Goal: Task Accomplishment & Management: Manage account settings

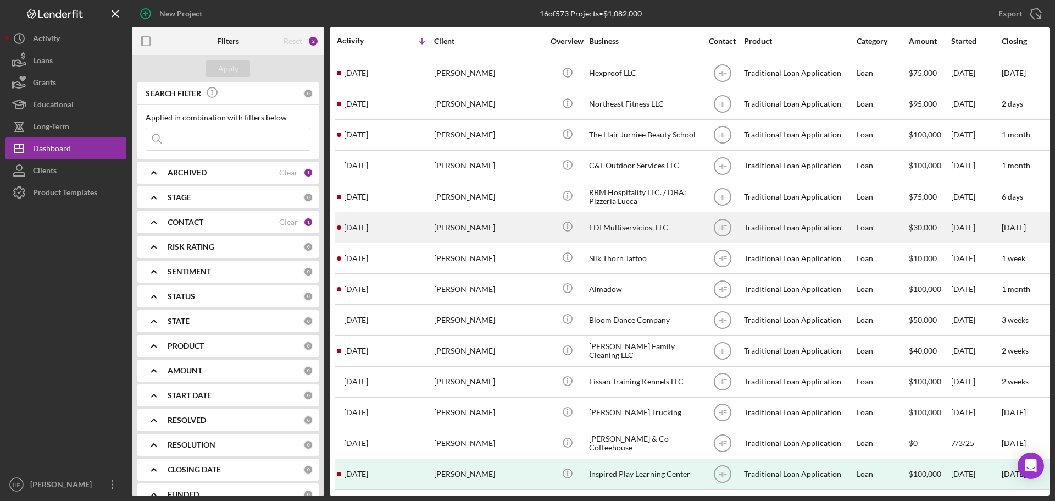
scroll to position [67, 0]
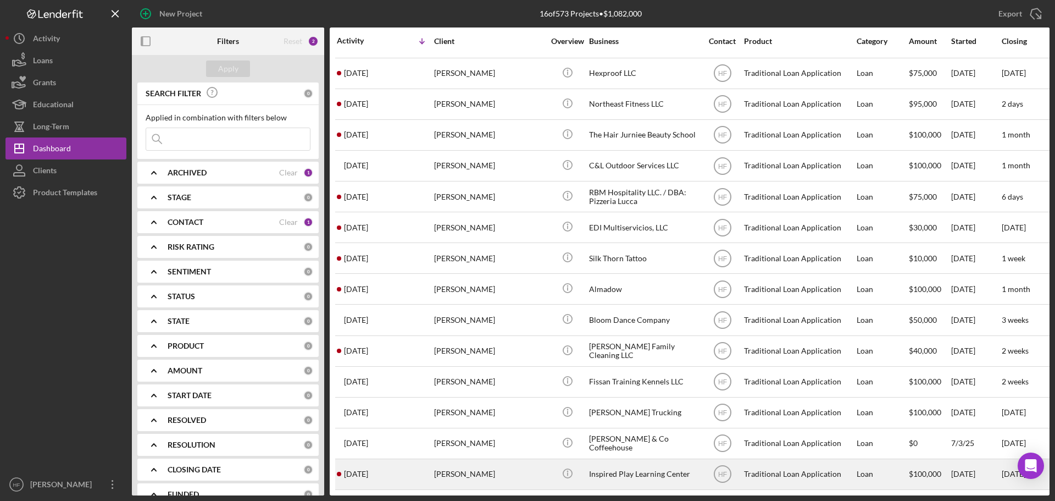
click at [459, 475] on div "Melissa Machkhashvili" at bounding box center [489, 473] width 110 height 29
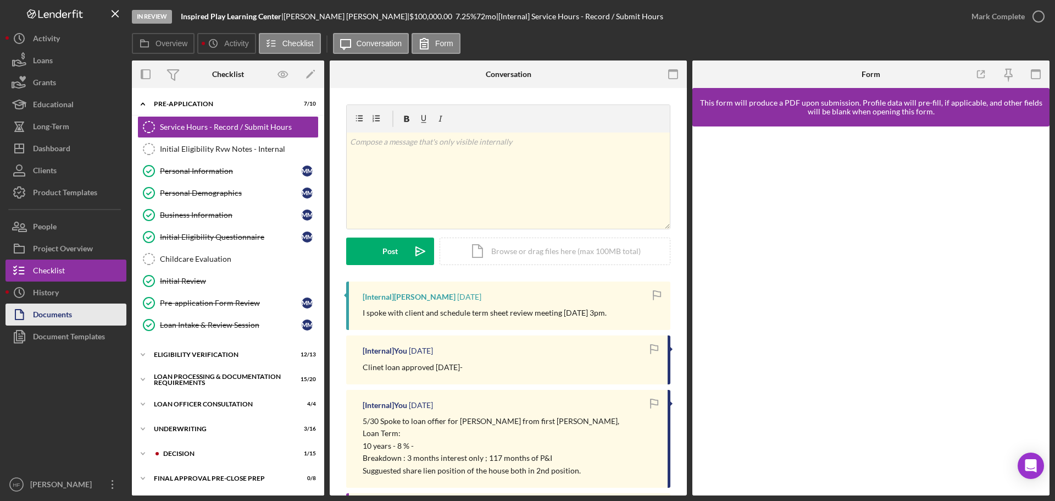
click at [74, 317] on button "Documents" at bounding box center [65, 314] width 121 height 22
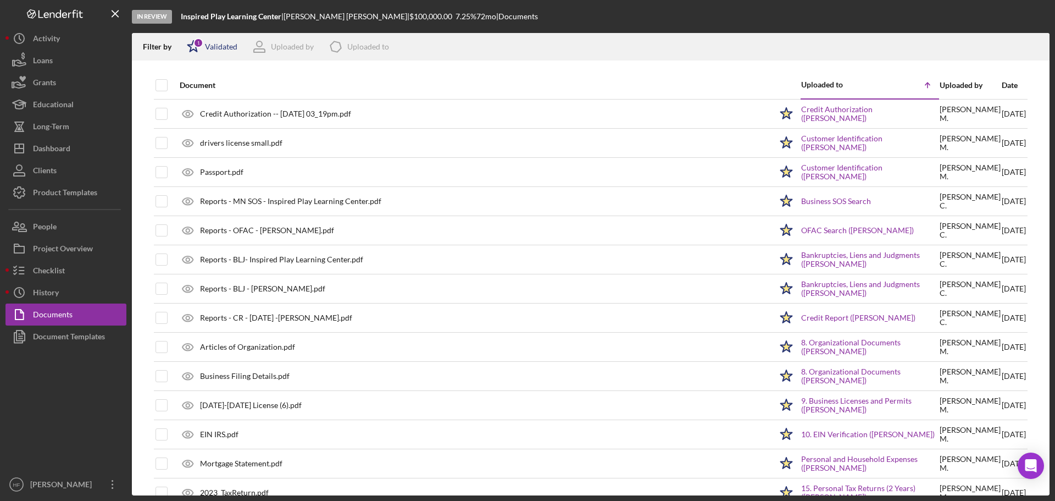
click at [223, 45] on div "Validated" at bounding box center [221, 46] width 32 height 9
click at [190, 91] on input "checkbox" at bounding box center [192, 87] width 11 height 11
checkbox input "false"
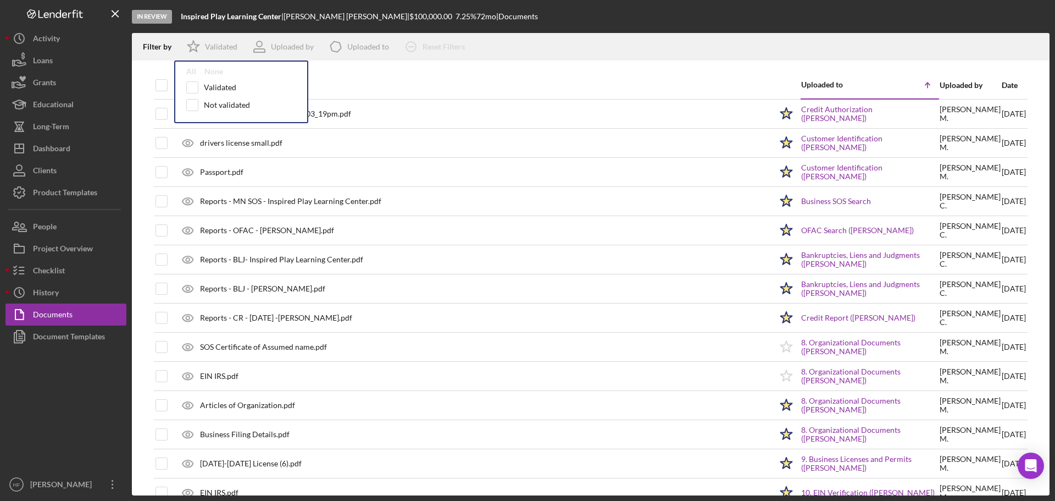
click at [577, 43] on div "Filter by Icon/Star Validated All None Validated Not validated Uploaded by Icon…" at bounding box center [591, 46] width 918 height 27
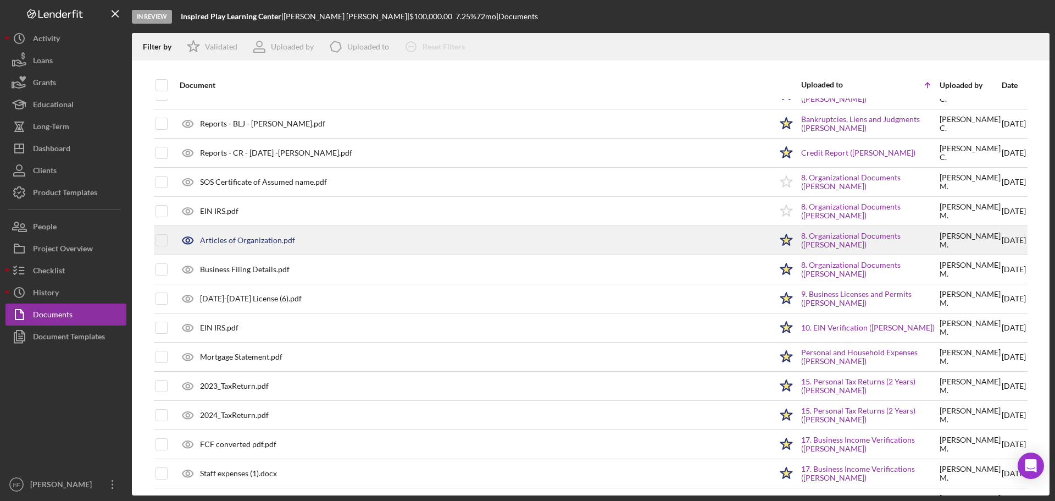
scroll to position [220, 0]
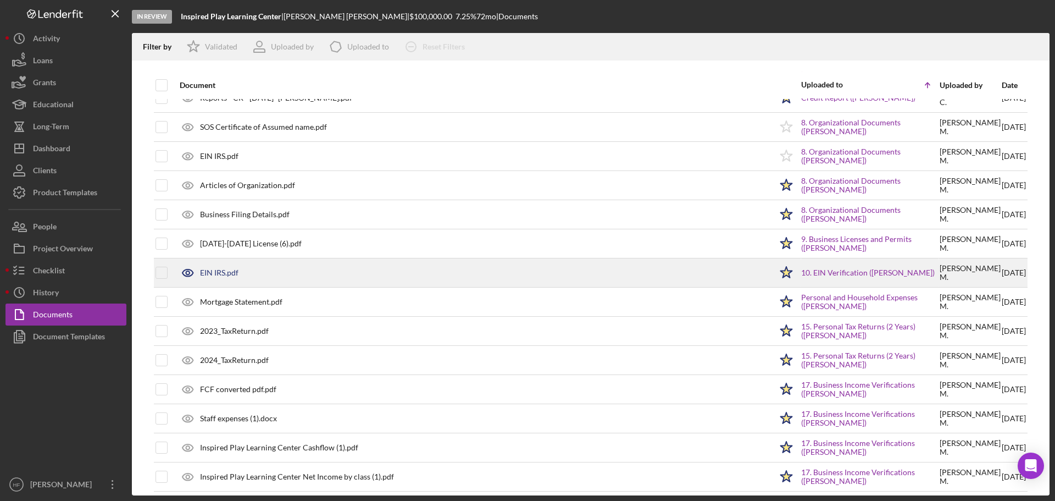
click at [383, 277] on div "EIN IRS.pdf" at bounding box center [472, 272] width 597 height 27
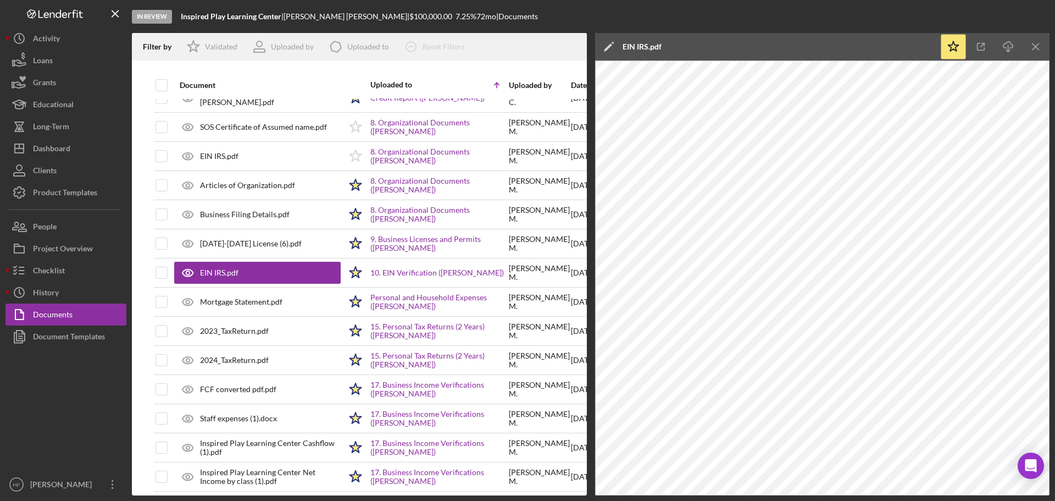
click at [607, 47] on polygon at bounding box center [608, 47] width 8 height 8
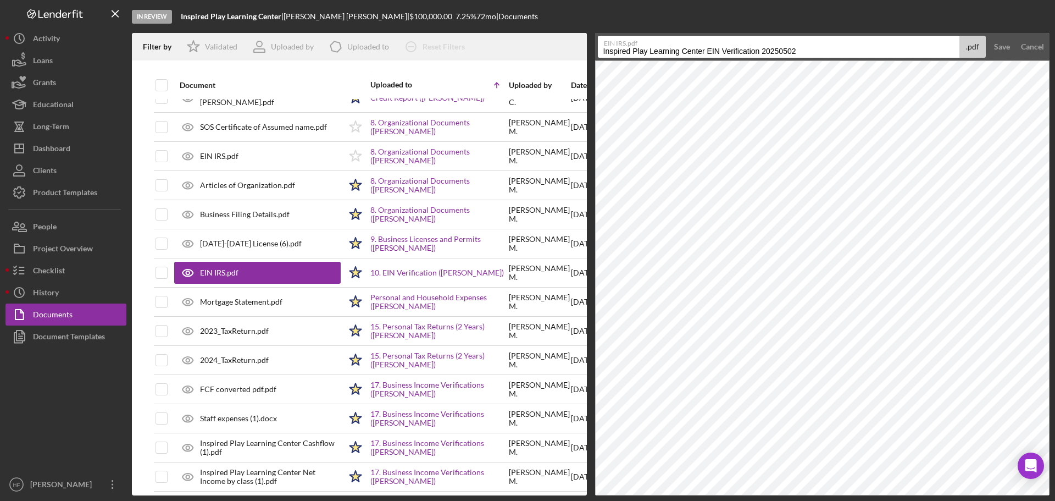
drag, startPoint x: 601, startPoint y: 49, endPoint x: 897, endPoint y: 56, distance: 296.2
click at [897, 56] on input "Inspired Play Learning Center EIN Verification 20250502" at bounding box center [779, 47] width 362 height 22
type input "Busn Reg-EIN-Inspired Play Learning Center"
click at [988, 36] on button "Save" at bounding box center [1001, 47] width 27 height 22
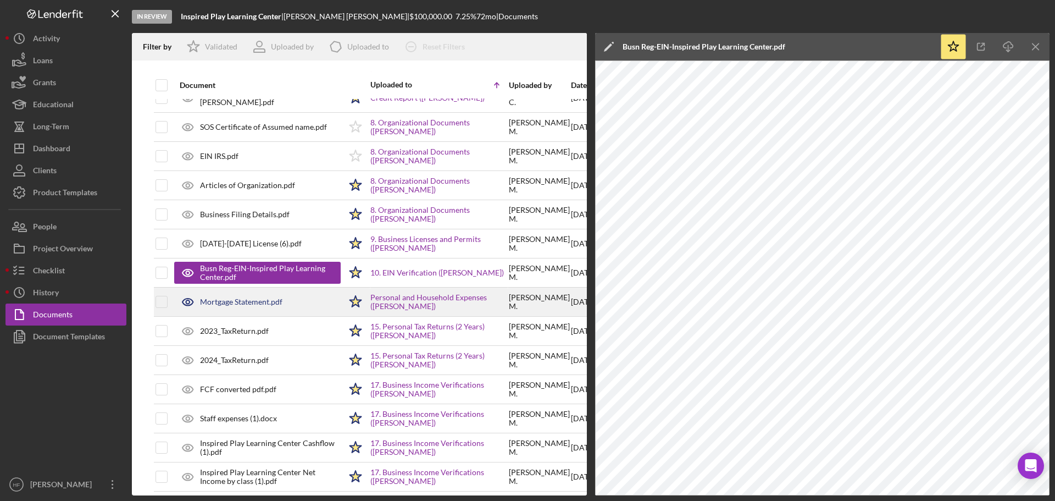
click at [236, 306] on div "Mortgage Statement.pdf" at bounding box center [241, 301] width 82 height 9
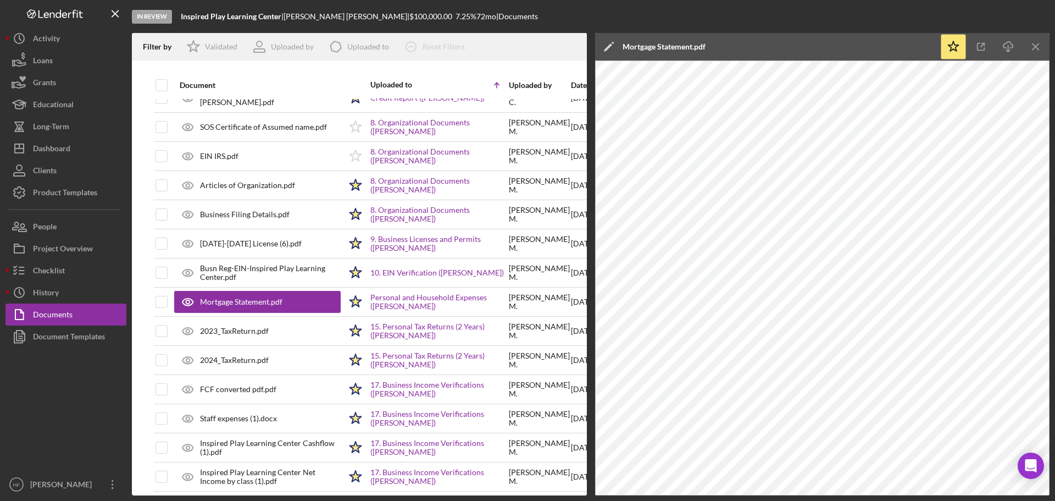
click at [608, 45] on icon "Icon/Edit" at bounding box center [608, 46] width 27 height 27
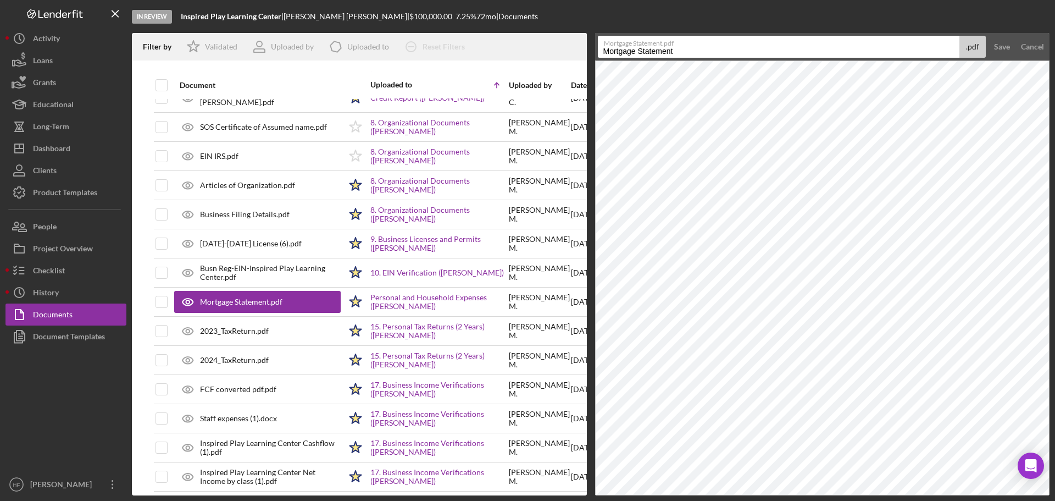
drag, startPoint x: 678, startPoint y: 48, endPoint x: 609, endPoint y: 48, distance: 69.2
click at [609, 48] on input "Mortgage Statement" at bounding box center [779, 47] width 362 height 22
type input "Mtg.-Stmt-06-2025-2373 Edgerton St"
click at [988, 36] on button "Save" at bounding box center [1001, 47] width 27 height 22
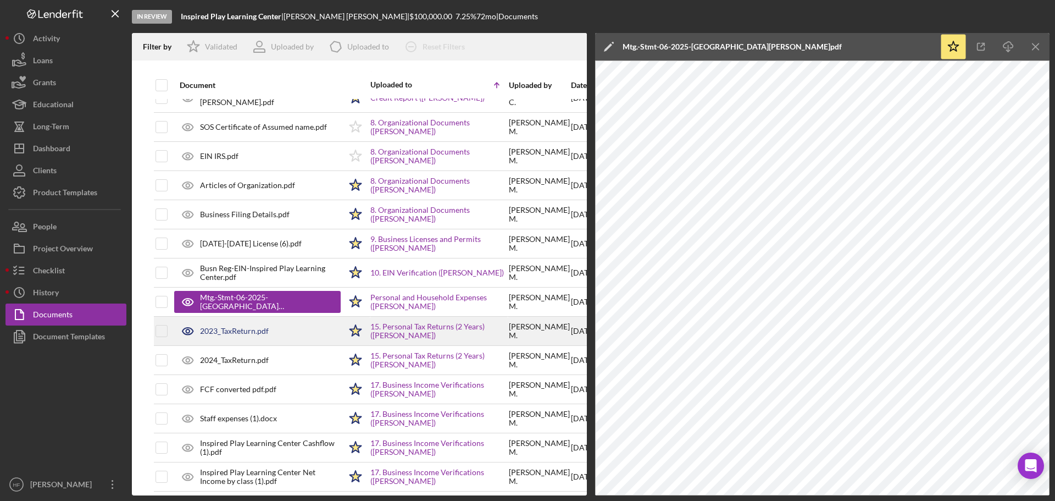
click at [292, 326] on div "2023_TaxReturn.pdf" at bounding box center [257, 330] width 166 height 27
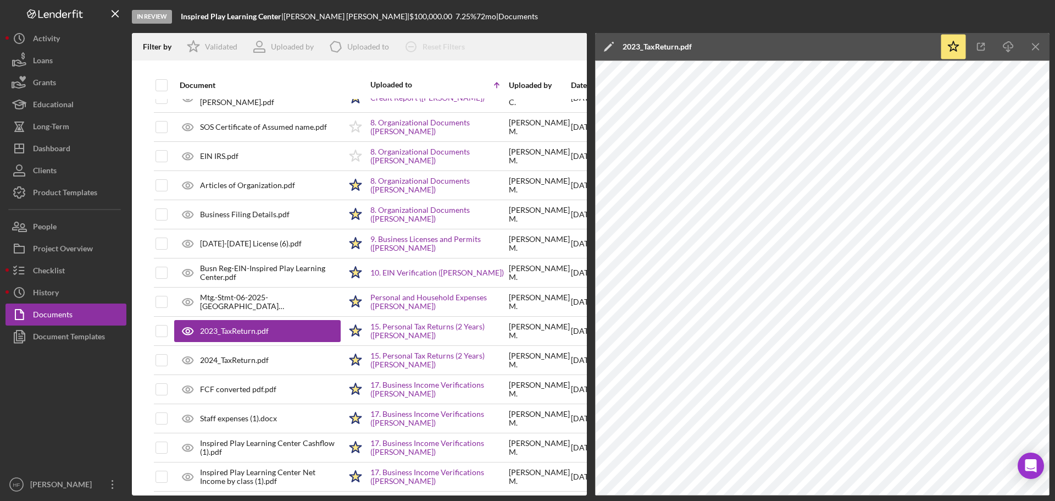
click at [606, 44] on icon "Icon/Edit" at bounding box center [608, 46] width 27 height 27
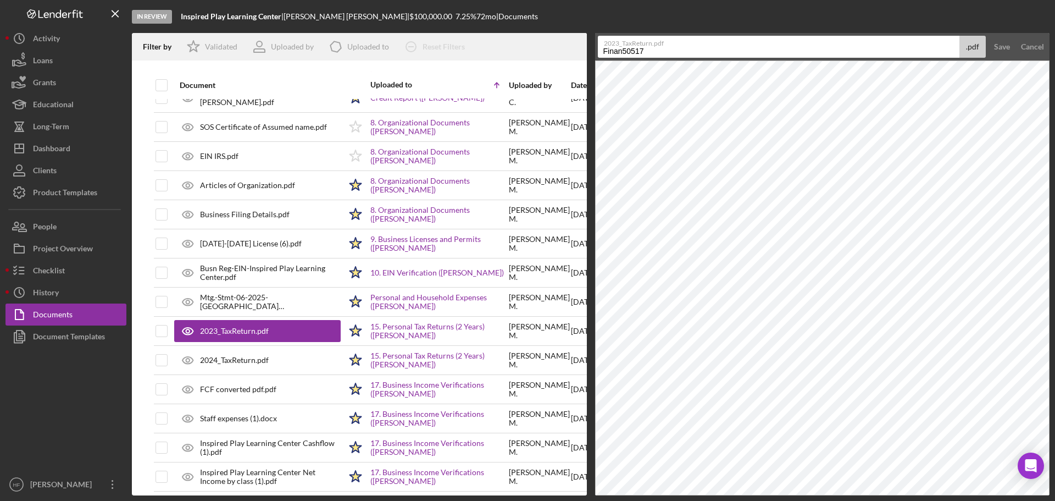
drag, startPoint x: 665, startPoint y: 50, endPoint x: 568, endPoint y: 51, distance: 97.3
click at [568, 51] on div "Filter by Icon/Star Validated Uploaded by Icon/Product Uploaded to Icon/Clear A…" at bounding box center [591, 264] width 918 height 462
drag, startPoint x: 806, startPoint y: 46, endPoint x: 698, endPoint y: 46, distance: 107.7
click at [698, 46] on label "2023_TaxReturn.pdf" at bounding box center [782, 41] width 356 height 11
click at [698, 46] on input "Finan.-Tax Return-2023- Sarah Lawrence & Conor Ike" at bounding box center [779, 47] width 362 height 22
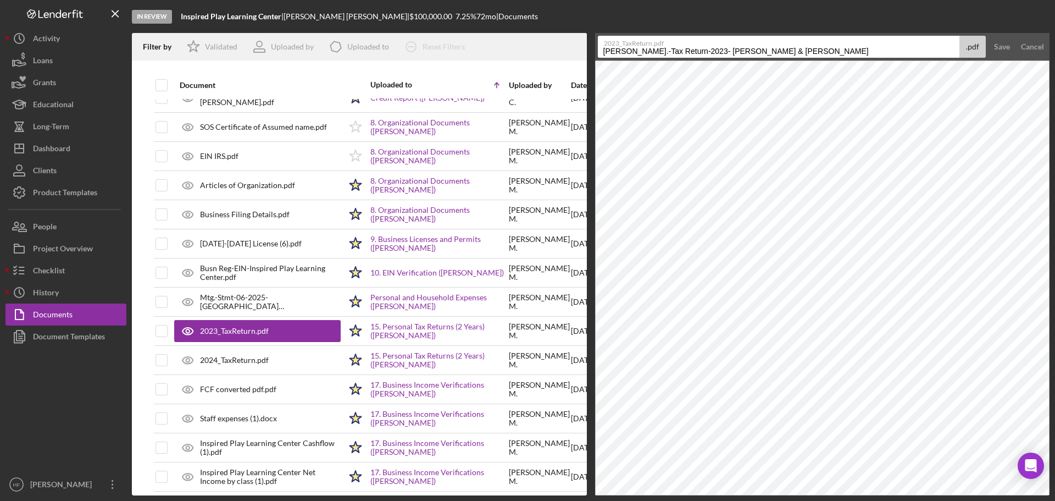
drag, startPoint x: 690, startPoint y: 51, endPoint x: 820, endPoint y: 53, distance: 129.7
click at [820, 53] on input "Finan.-Tax Return-2023- Sarah Lawrence & Conor Ike" at bounding box center [779, 47] width 362 height 22
type input "Finan.-Tax Return-2023- Inspired Play learning Center"
click at [988, 36] on button "Save" at bounding box center [1001, 47] width 27 height 22
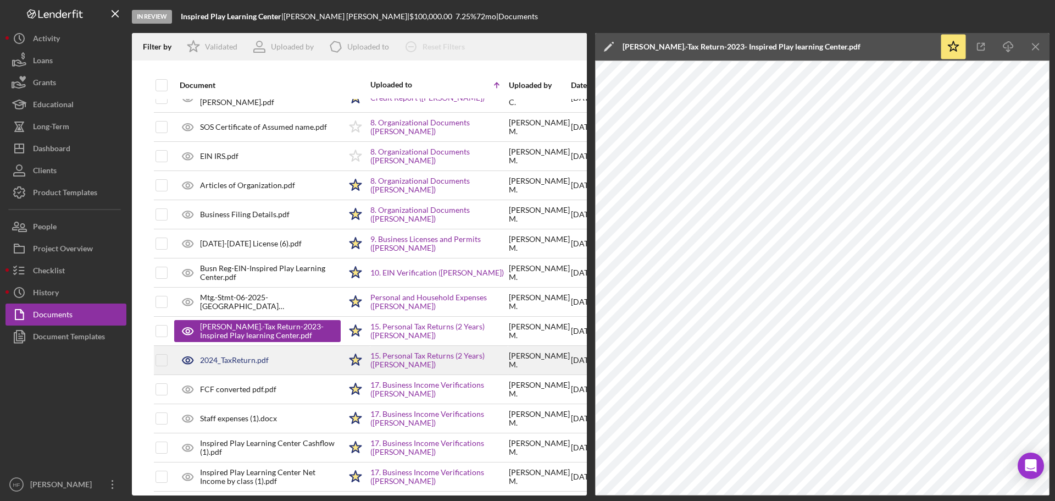
click at [254, 366] on div "2024_TaxReturn.pdf" at bounding box center [257, 359] width 166 height 27
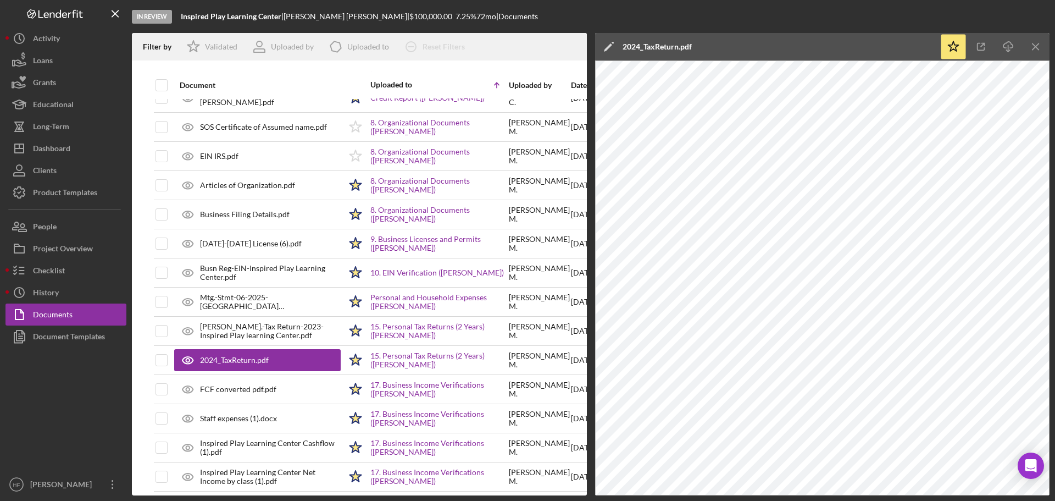
click at [610, 43] on icon "Icon/Edit" at bounding box center [608, 46] width 27 height 27
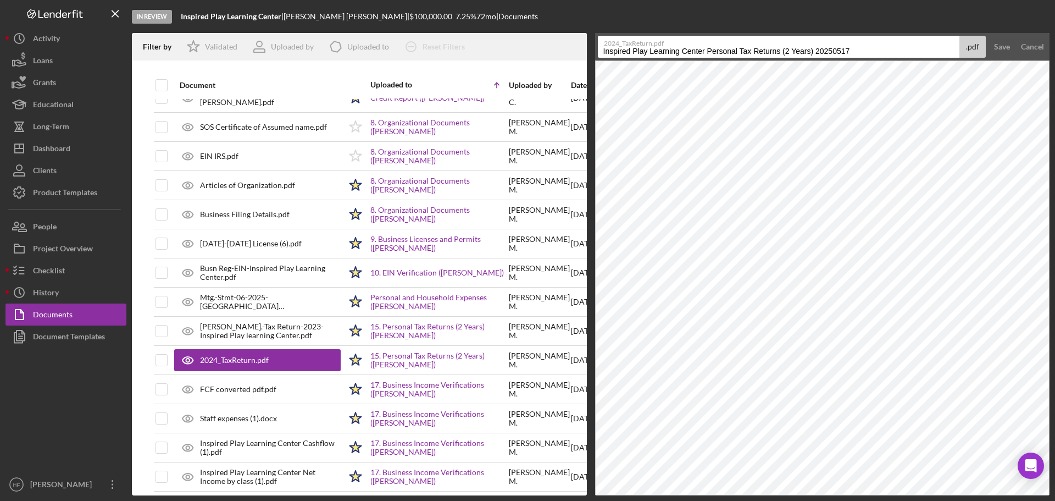
drag, startPoint x: 599, startPoint y: 51, endPoint x: 906, endPoint y: 59, distance: 306.2
click at [906, 59] on form "2024_TaxReturn.pdf Inspired Play Learning Center Personal Tax Returns (2 Years)…" at bounding box center [822, 46] width 455 height 27
click at [631, 51] on input "Finan.-scrop 2024-Inspired Play Learning Center" at bounding box center [779, 47] width 362 height 22
drag, startPoint x: 647, startPoint y: 50, endPoint x: 629, endPoint y: 53, distance: 18.4
click at [629, 53] on input "Finan.-Scrop 2024-Inspired Play Learning Center" at bounding box center [779, 47] width 362 height 22
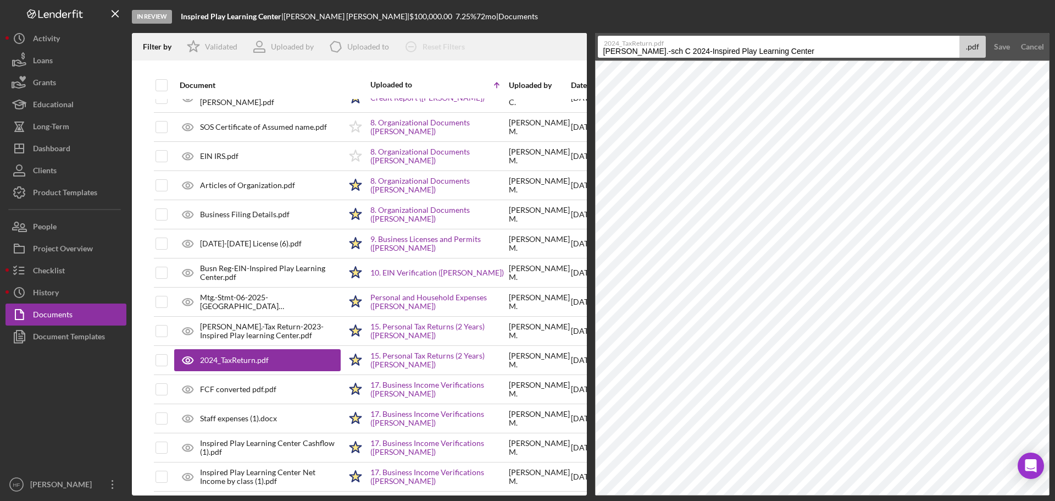
click at [629, 53] on input "Finan.-sch C 2024-Inspired Play Learning Center" at bounding box center [779, 47] width 362 height 22
click at [650, 51] on input "Finan.-Sch C 2024-Inspired Play Learning Center" at bounding box center [779, 47] width 362 height 22
click at [836, 47] on input "Finan.-Sch C 2024-Inspired Play Learning Center" at bounding box center [779, 47] width 362 height 22
type input "Finan.-Sch C 2024-Inspired Play Learning Center"
click at [988, 36] on button "Save" at bounding box center [1001, 47] width 27 height 22
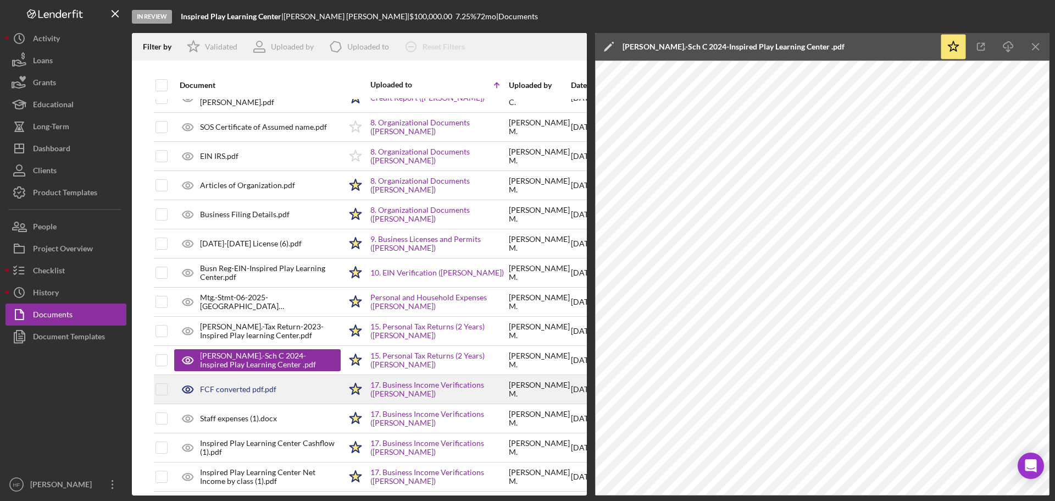
click at [279, 388] on div "FCF converted pdf.pdf" at bounding box center [257, 388] width 166 height 27
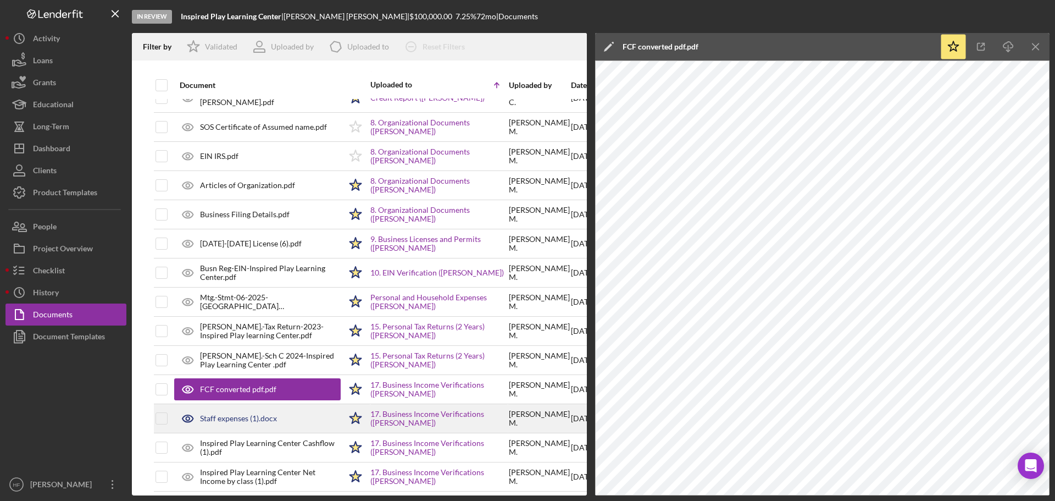
click at [261, 414] on div "Staff expenses (1).docx" at bounding box center [238, 418] width 77 height 9
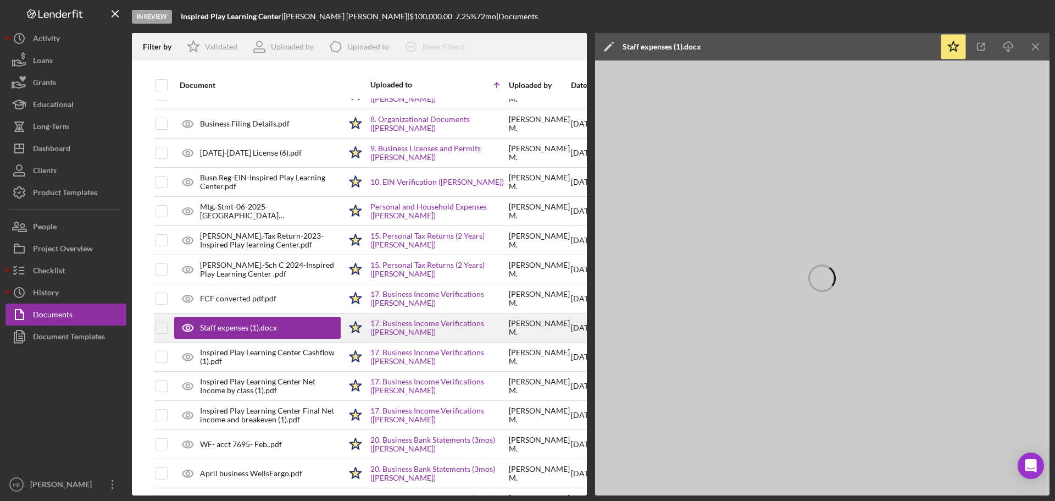
scroll to position [330, 0]
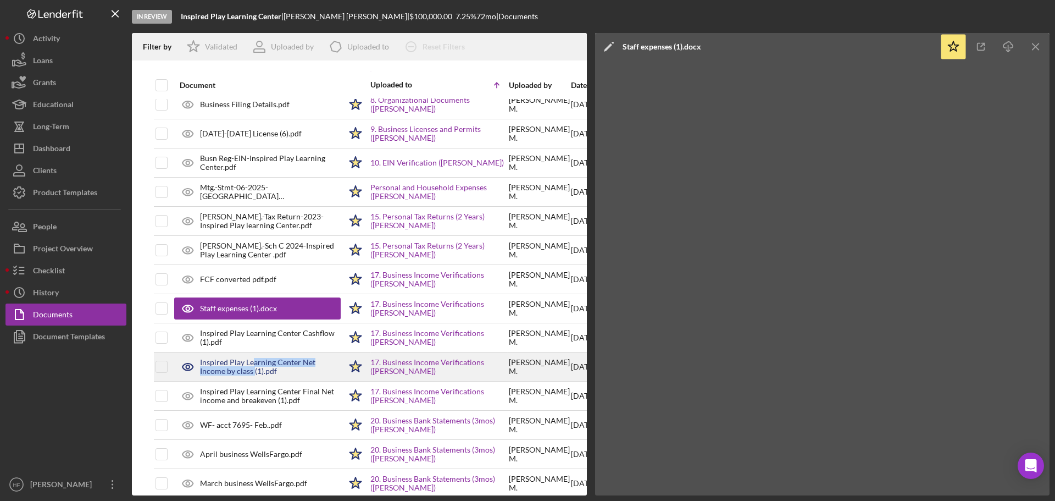
click at [254, 366] on div "Inspired Play Learning Center Net Income by class (1).pdf" at bounding box center [270, 367] width 141 height 18
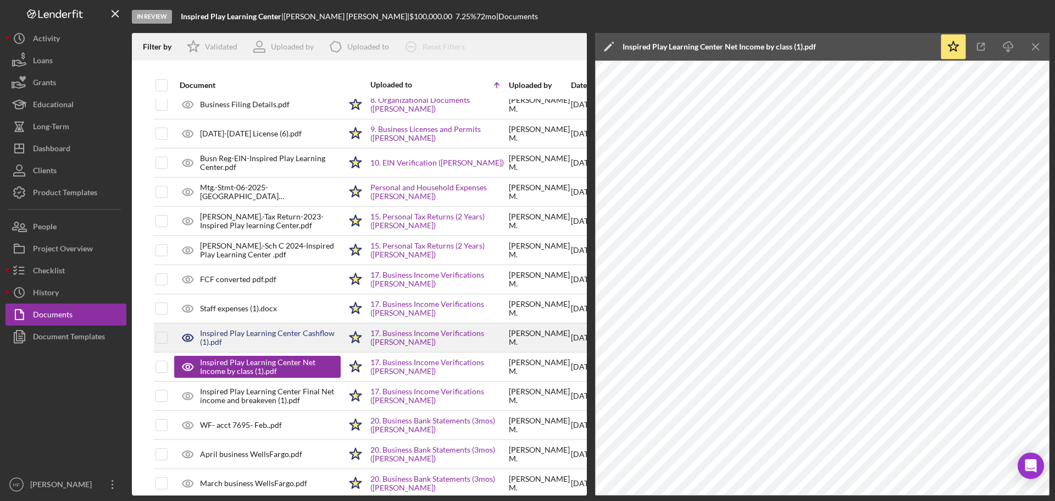
click at [257, 345] on div "Inspired Play Learning Center Cashflow (1).pdf" at bounding box center [270, 338] width 141 height 18
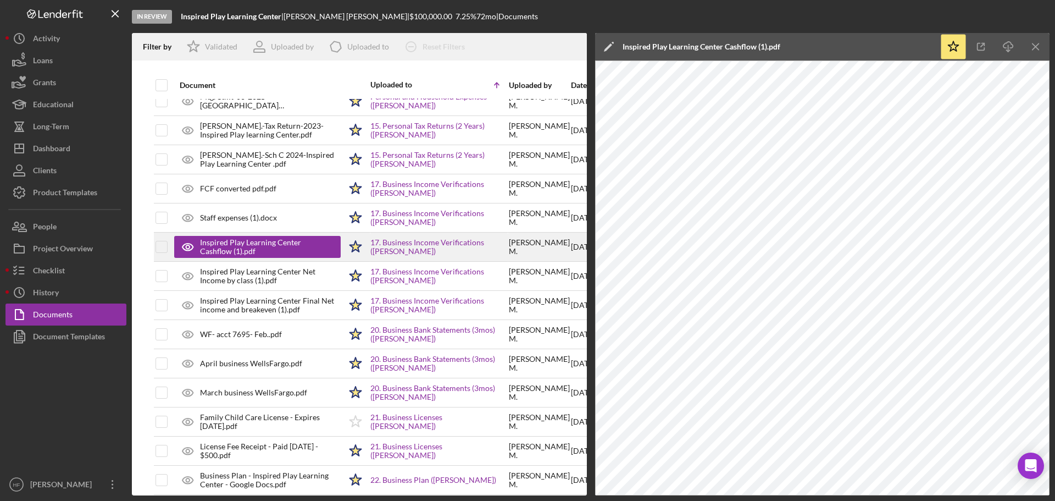
scroll to position [440, 0]
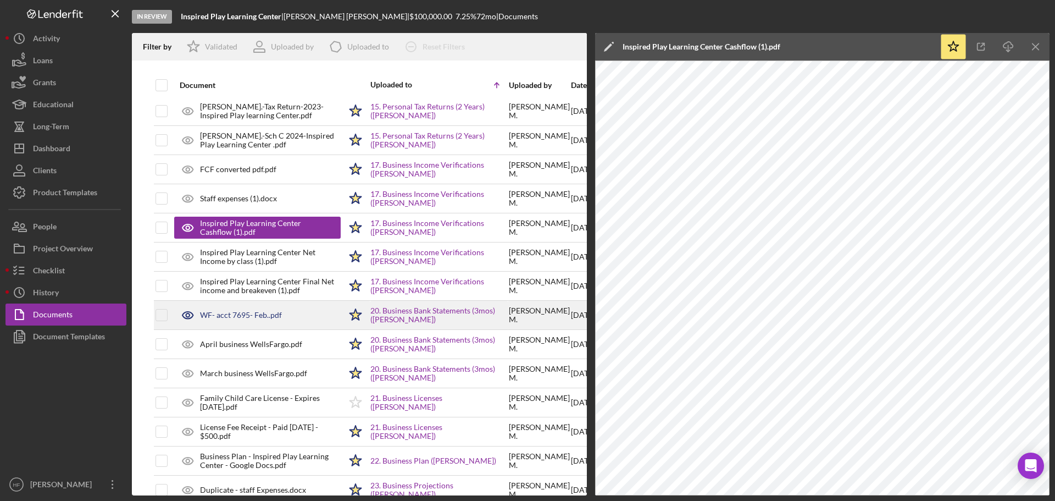
click at [261, 319] on div "WF- acct 7695- Feb..pdf" at bounding box center [241, 314] width 82 height 9
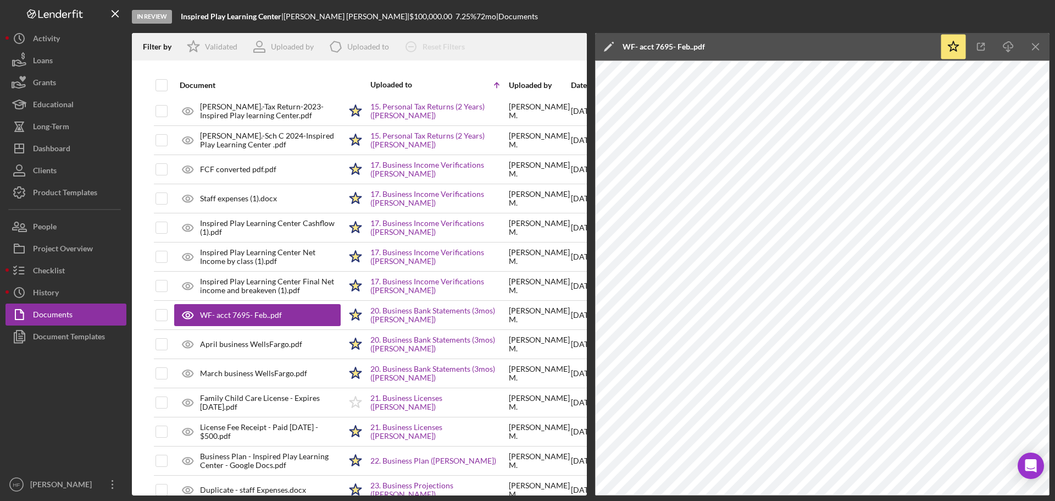
click at [613, 43] on icon at bounding box center [613, 43] width 2 height 2
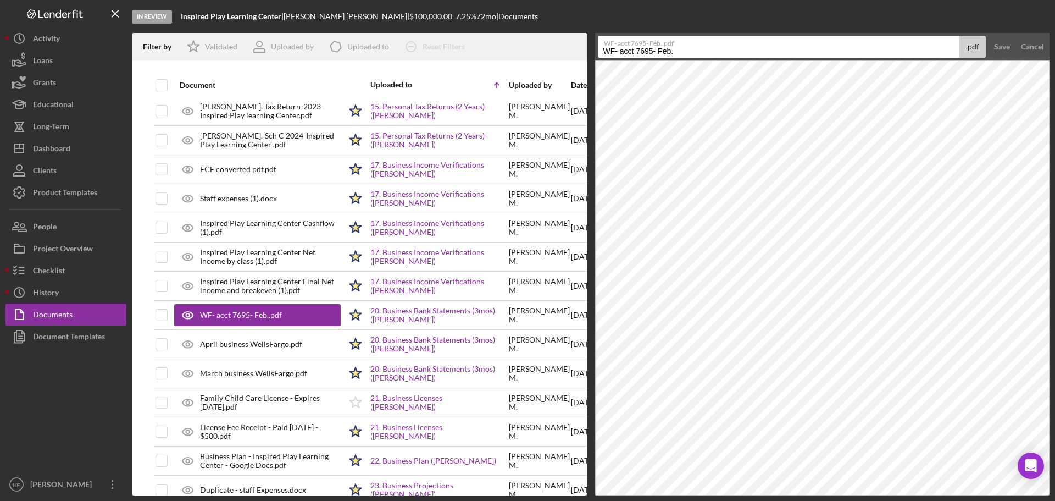
click at [605, 52] on input "WF- acct 7695- Feb." at bounding box center [779, 47] width 362 height 22
click at [72, 174] on button "Clients" at bounding box center [65, 170] width 121 height 22
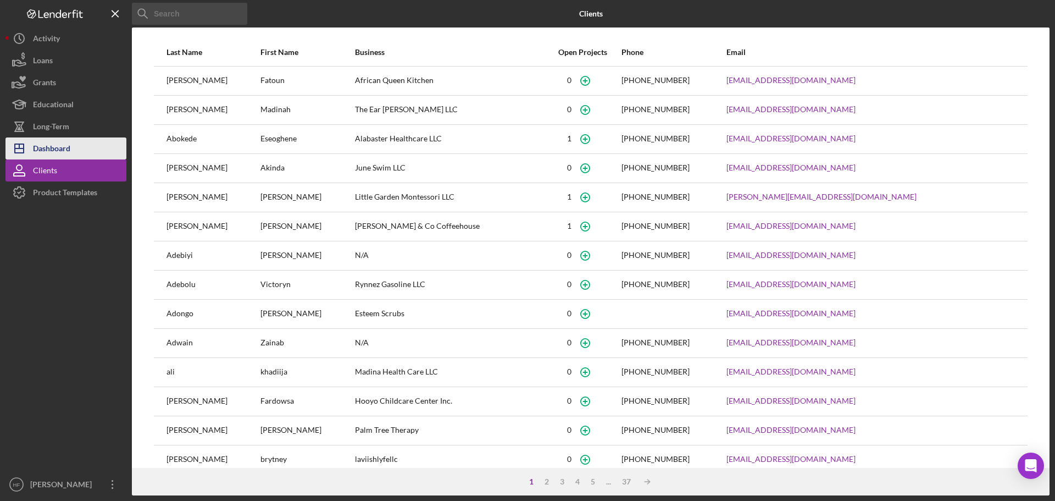
click at [76, 146] on button "Icon/Dashboard Dashboard" at bounding box center [65, 148] width 121 height 22
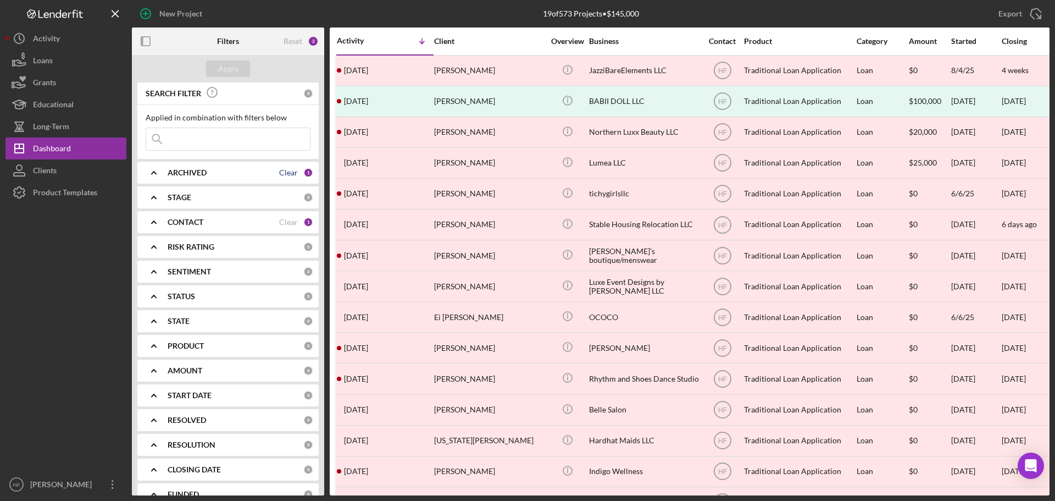
click at [288, 168] on div "Clear" at bounding box center [288, 172] width 19 height 9
click at [205, 176] on b "ARCHIVED" at bounding box center [187, 172] width 39 height 9
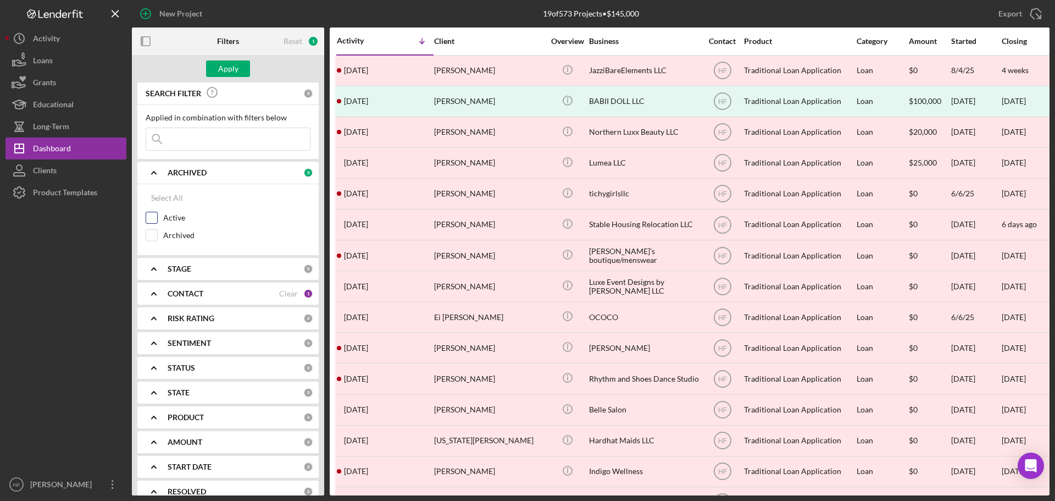
click at [158, 220] on div "Active" at bounding box center [228, 221] width 165 height 18
click at [147, 215] on input "Active" at bounding box center [151, 217] width 11 height 11
checkbox input "true"
click at [225, 69] on div "Apply" at bounding box center [228, 68] width 20 height 16
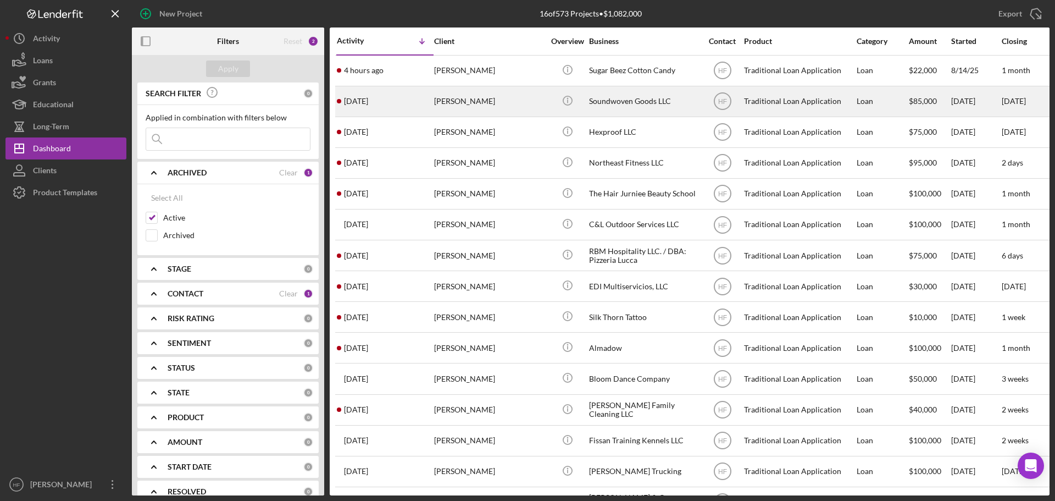
click at [473, 104] on div "Sarah Lawrence" at bounding box center [489, 101] width 110 height 29
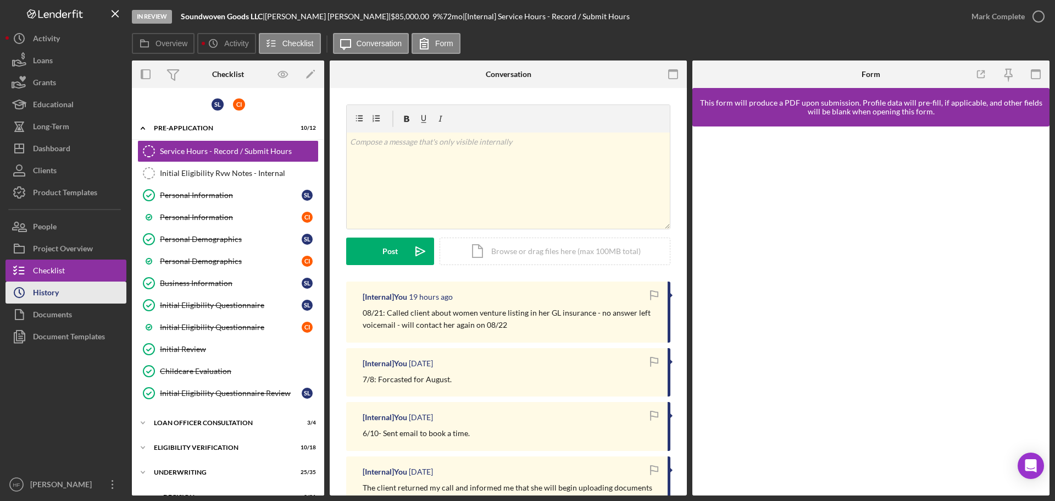
click at [43, 292] on div "History" at bounding box center [46, 293] width 26 height 25
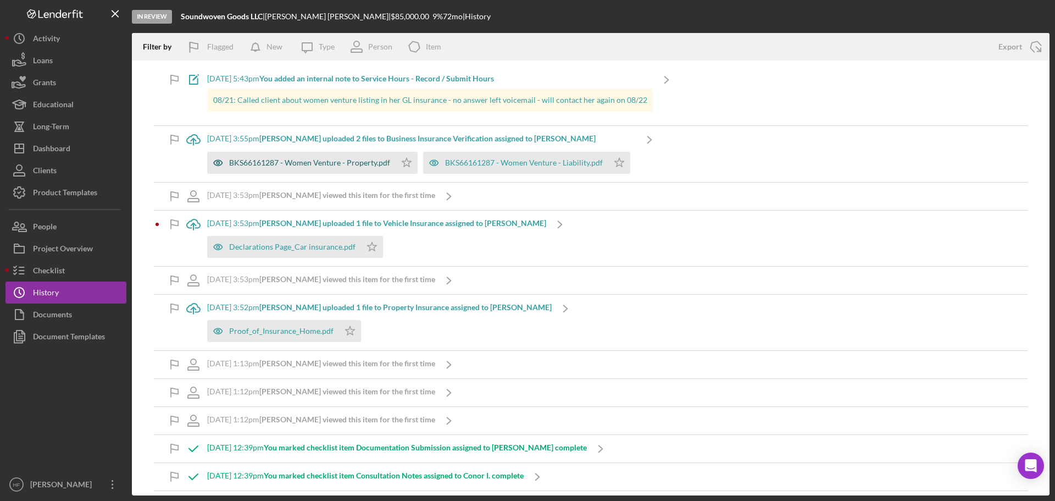
click at [293, 160] on div "BKS66161287 - Women Venture - Property.pdf" at bounding box center [309, 162] width 161 height 9
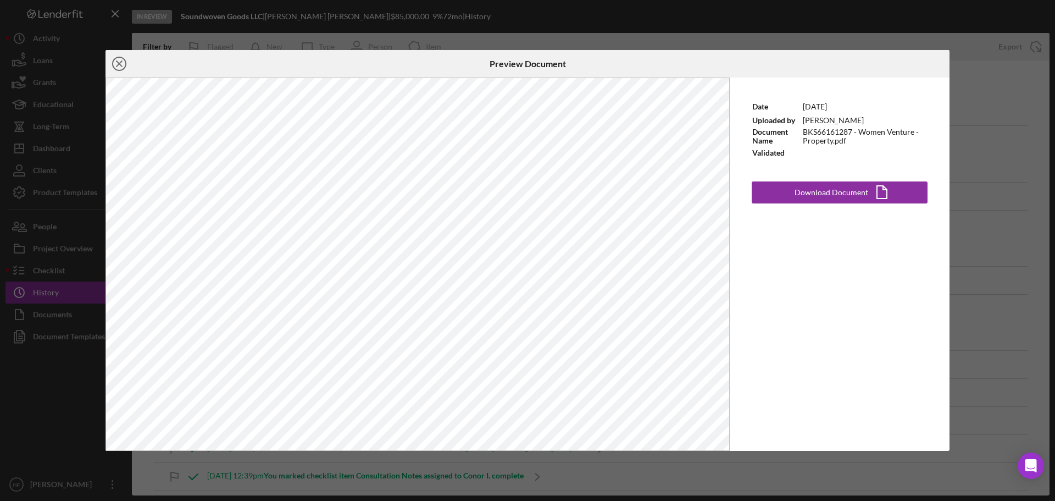
click at [115, 62] on icon "Icon/Close" at bounding box center [118, 63] width 27 height 27
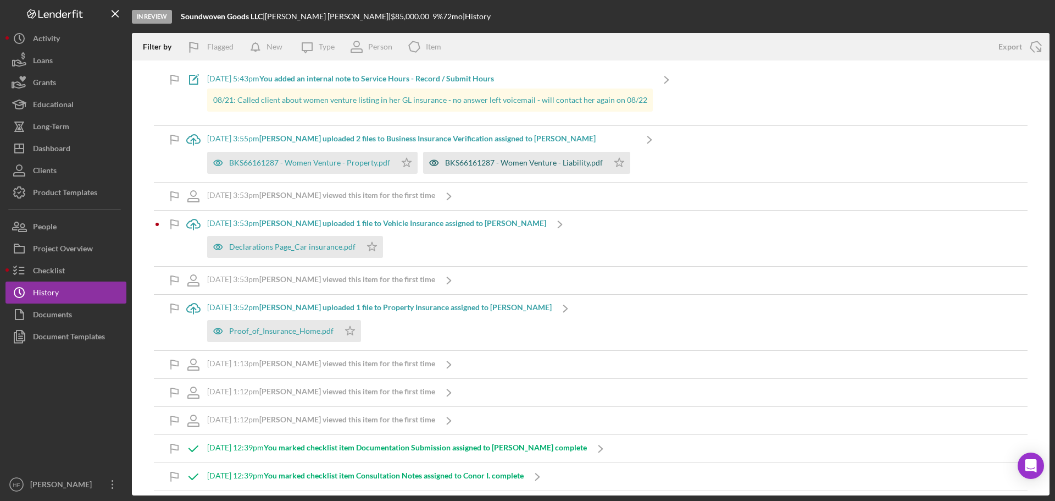
click at [532, 164] on div "BKS66161287 - Women Venture - Liability.pdf" at bounding box center [524, 162] width 158 height 9
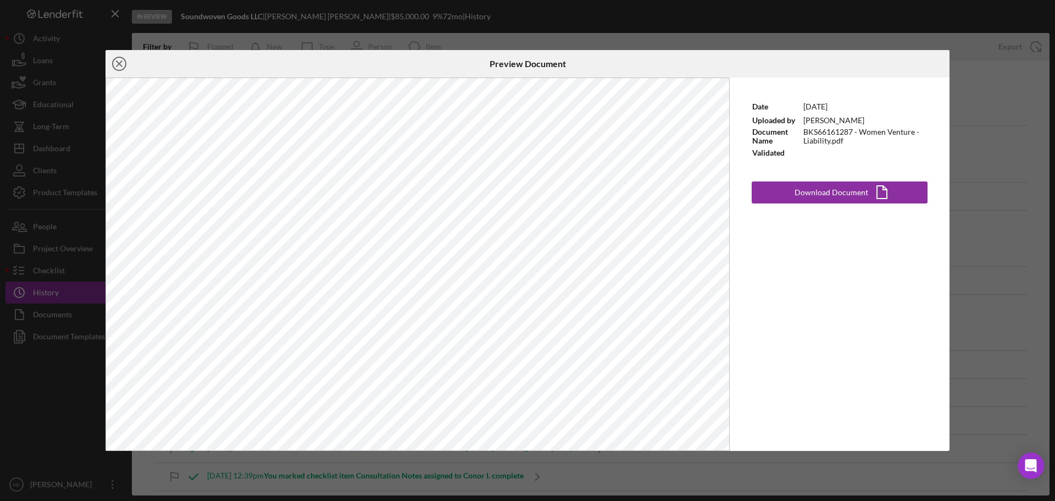
click at [115, 67] on icon "Icon/Close" at bounding box center [118, 63] width 27 height 27
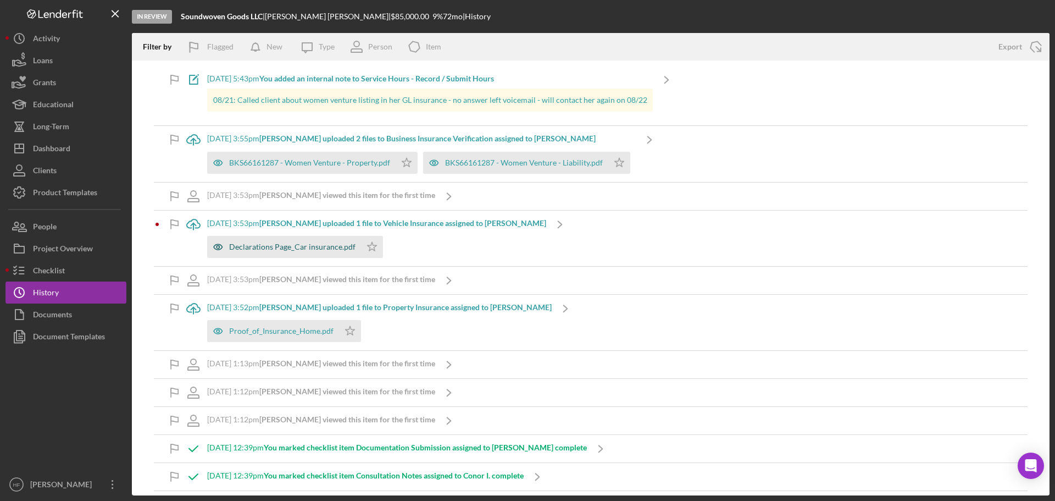
click at [304, 248] on div "Declarations Page_Car insurance.pdf" at bounding box center [292, 246] width 126 height 9
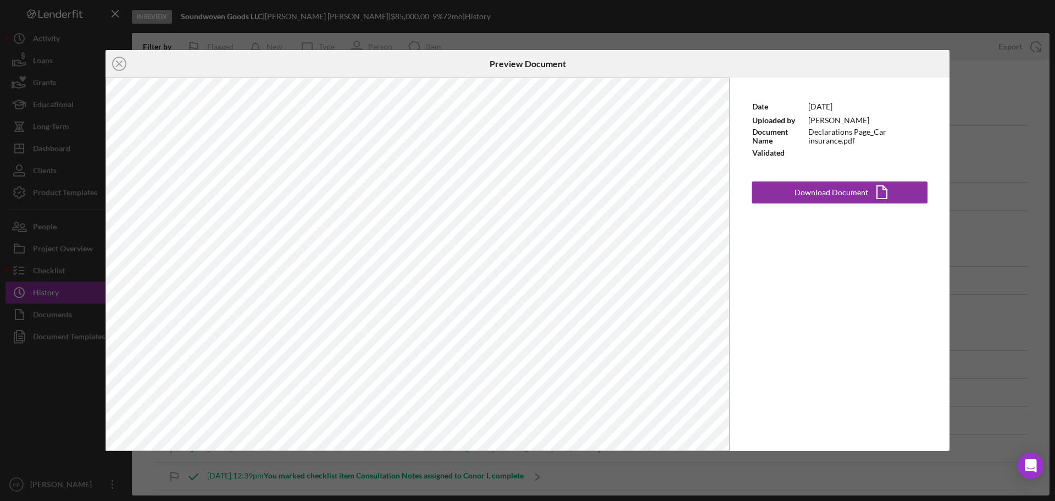
click at [1039, 131] on div "Icon/Close Preview Document Date 8/20/2025 Uploaded by Sarah Lawrence Document …" at bounding box center [527, 250] width 1055 height 501
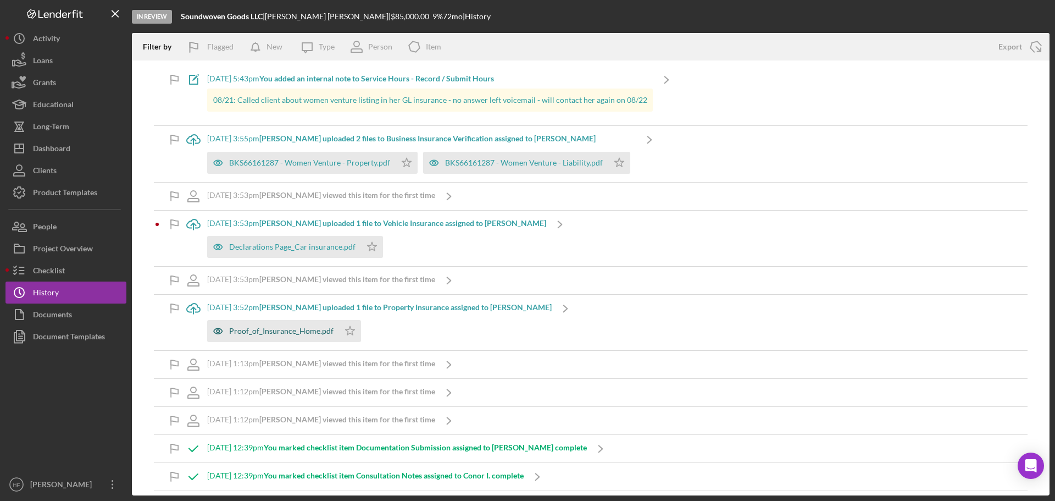
click at [301, 329] on div "Proof_of_Insurance_Home.pdf" at bounding box center [281, 330] width 104 height 9
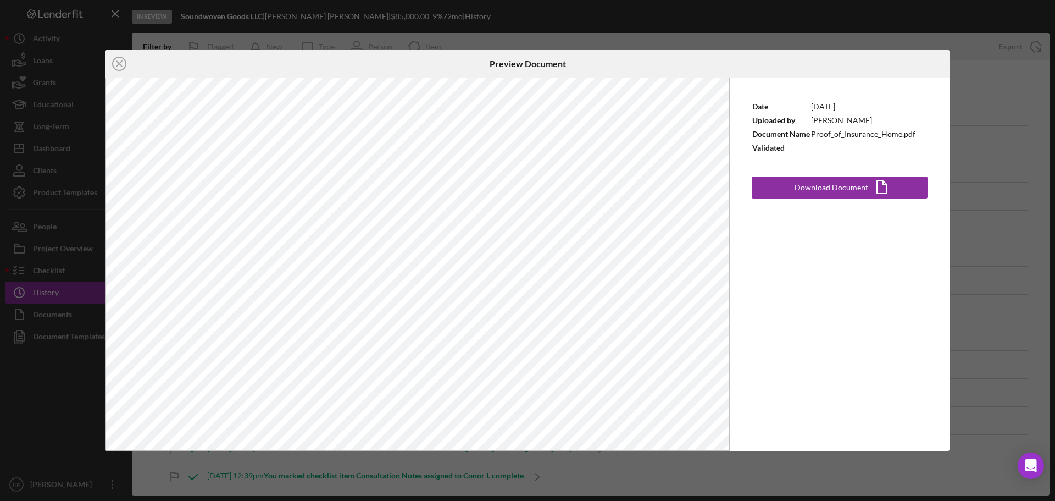
click at [1026, 269] on div "Icon/Close Preview Document Date 8/20/2025 Uploaded by Sarah Lawrence Document …" at bounding box center [527, 250] width 1055 height 501
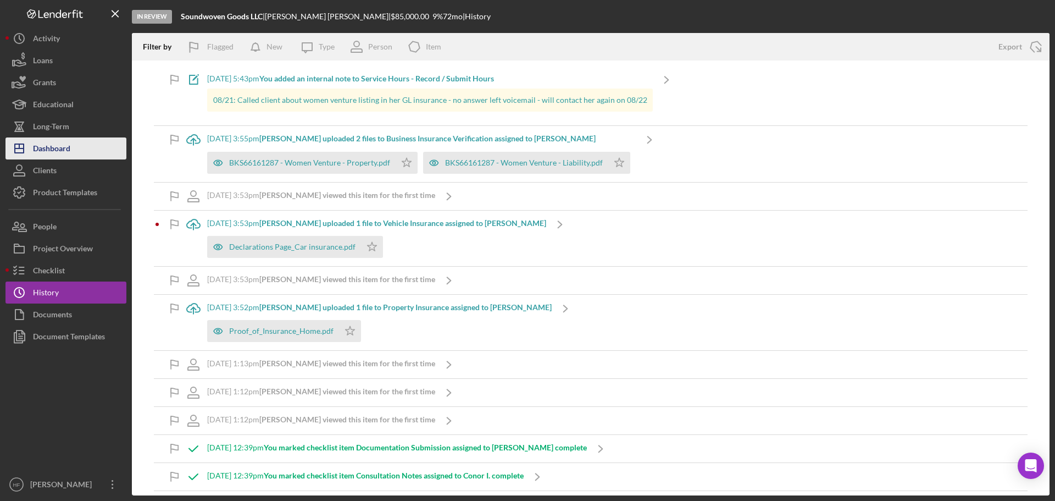
click at [93, 154] on button "Icon/Dashboard Dashboard" at bounding box center [65, 148] width 121 height 22
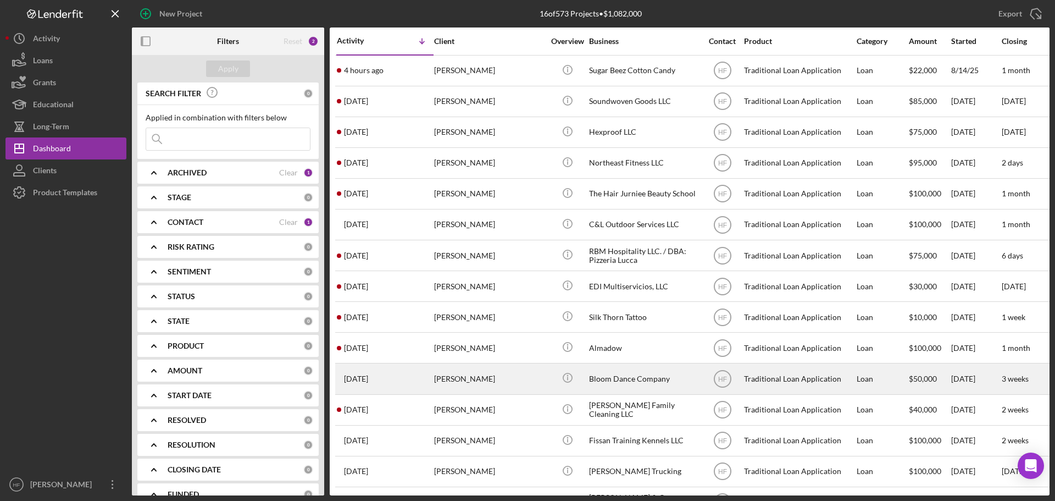
scroll to position [67, 0]
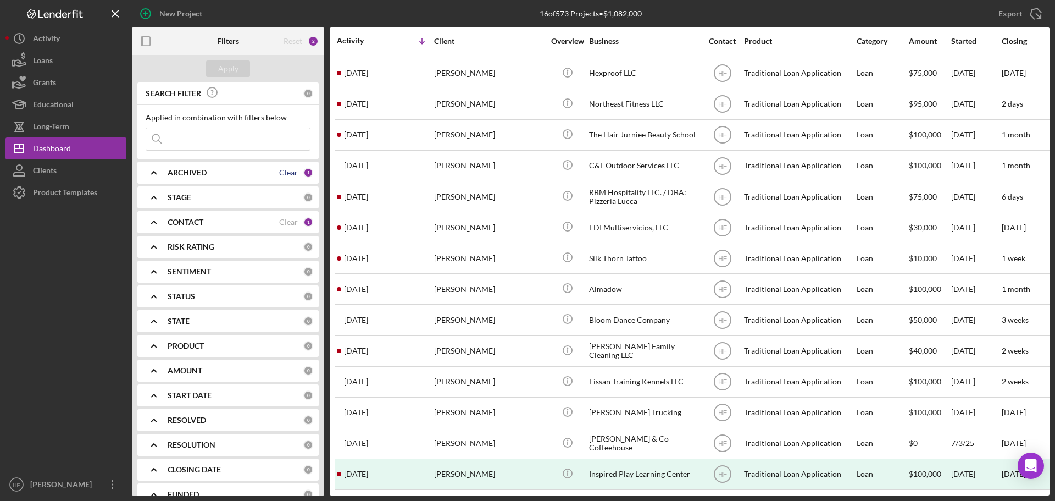
click at [290, 177] on div "Clear" at bounding box center [288, 172] width 19 height 9
click at [204, 173] on b "ARCHIVED" at bounding box center [187, 172] width 39 height 9
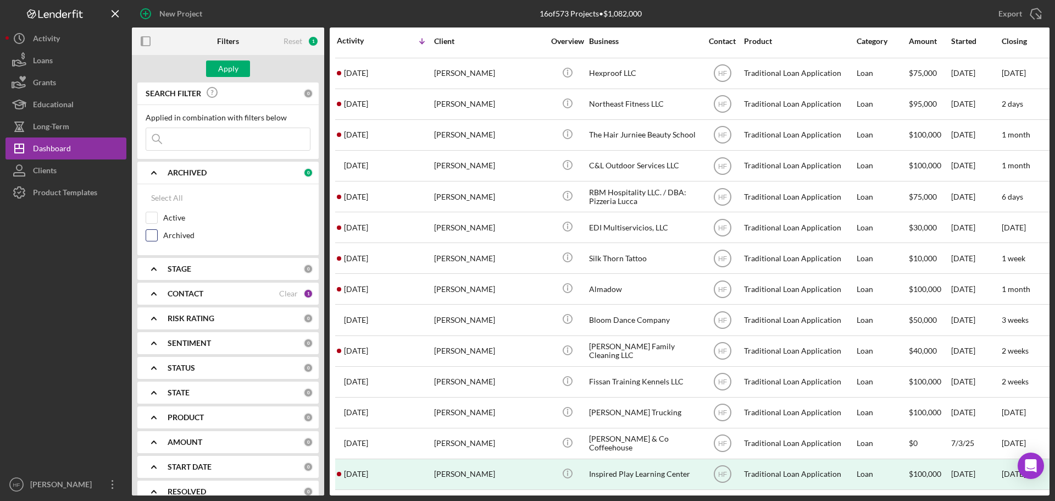
click at [156, 235] on input "Archived" at bounding box center [151, 235] width 11 height 11
checkbox input "true"
click at [221, 69] on div "Apply" at bounding box center [228, 68] width 20 height 16
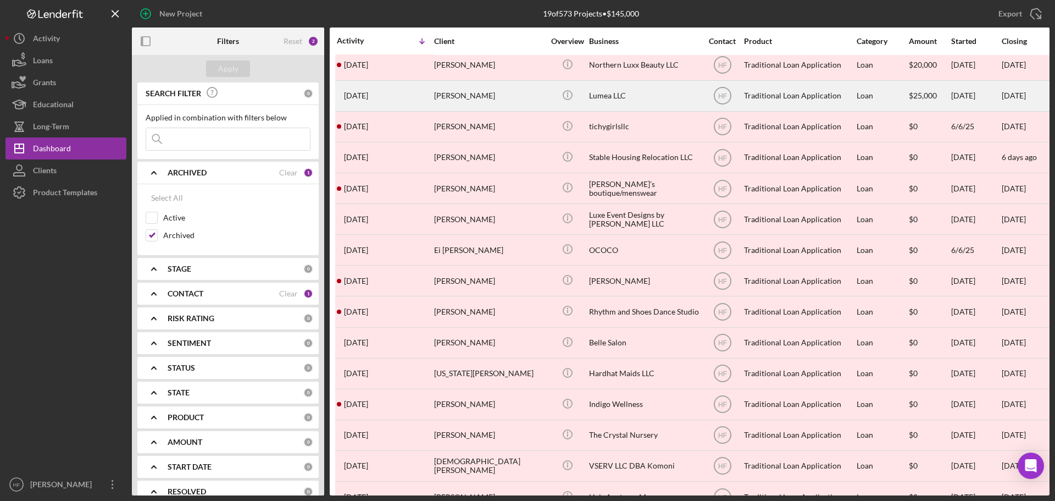
click at [481, 93] on div "[PERSON_NAME]" at bounding box center [489, 95] width 110 height 29
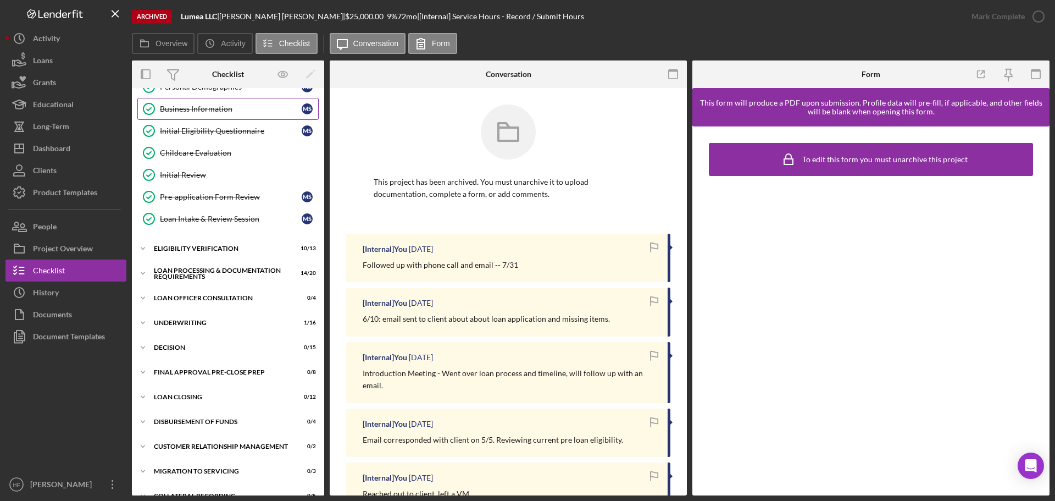
scroll to position [110, 0]
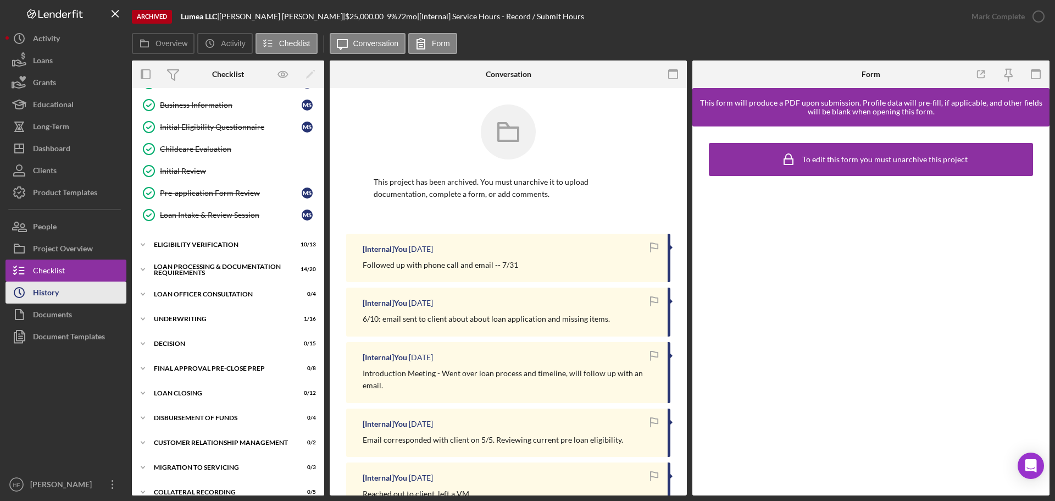
click at [67, 295] on button "Icon/History History" at bounding box center [65, 292] width 121 height 22
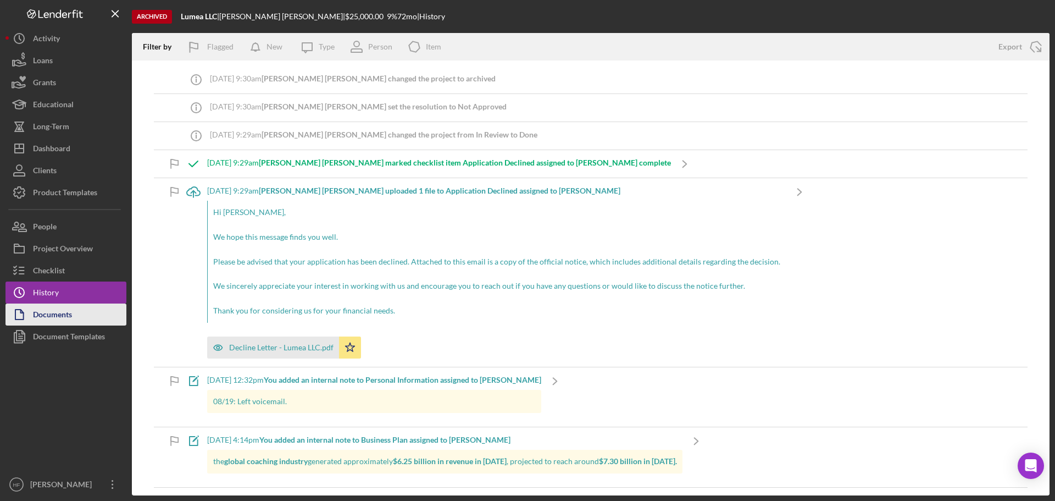
click at [57, 305] on div "Documents" at bounding box center [52, 315] width 39 height 25
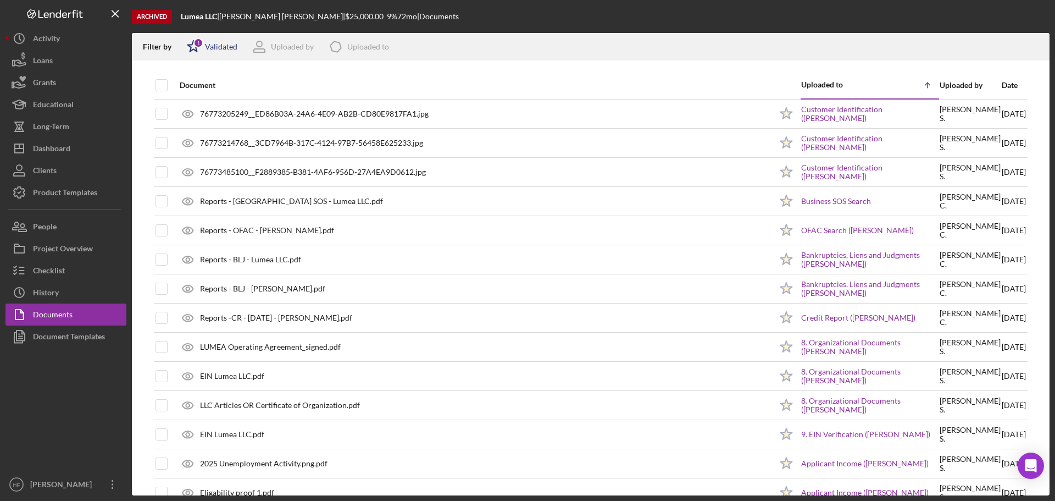
click at [195, 42] on div "1" at bounding box center [198, 43] width 10 height 10
click at [193, 93] on input "checkbox" at bounding box center [192, 87] width 11 height 11
checkbox input "false"
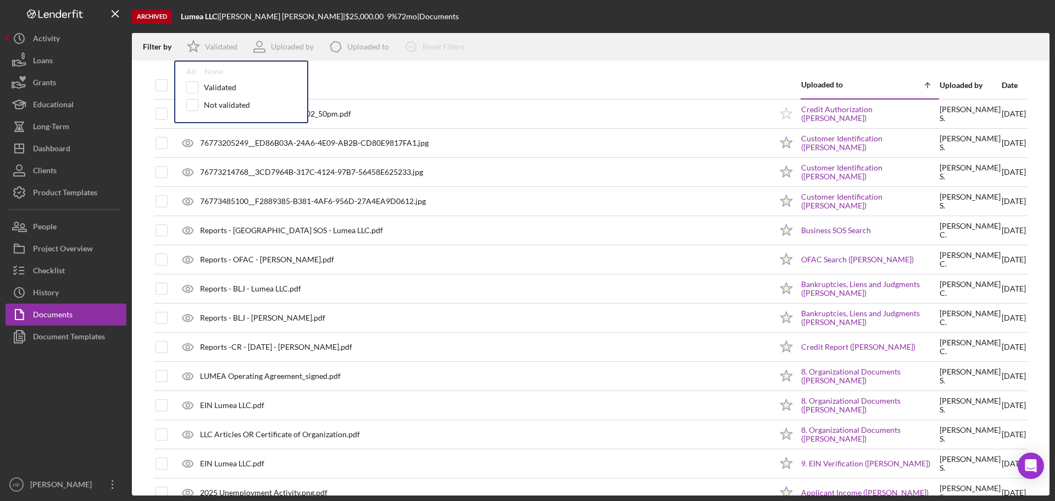
click at [408, 76] on div "Document" at bounding box center [476, 85] width 592 height 26
click at [1002, 87] on div "Date" at bounding box center [1014, 85] width 24 height 9
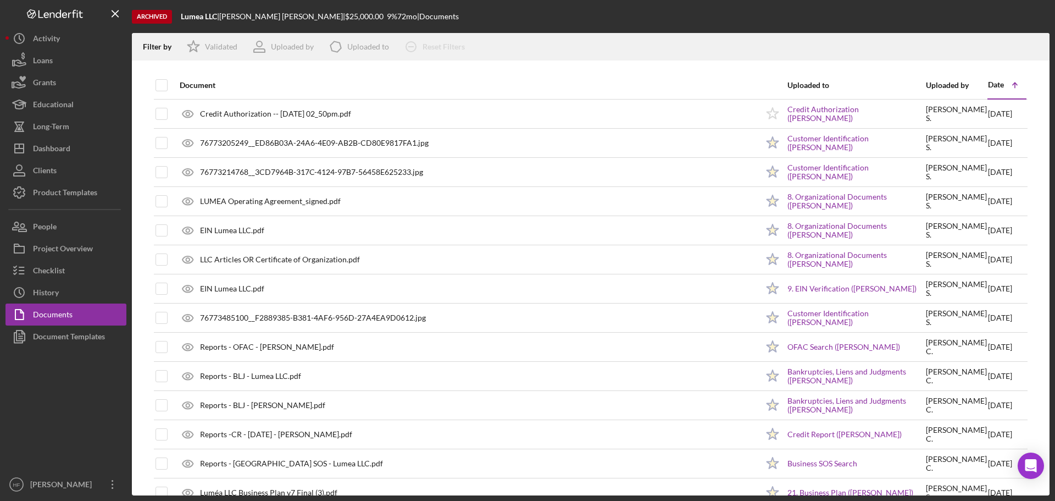
click at [992, 87] on div "Date" at bounding box center [996, 84] width 16 height 9
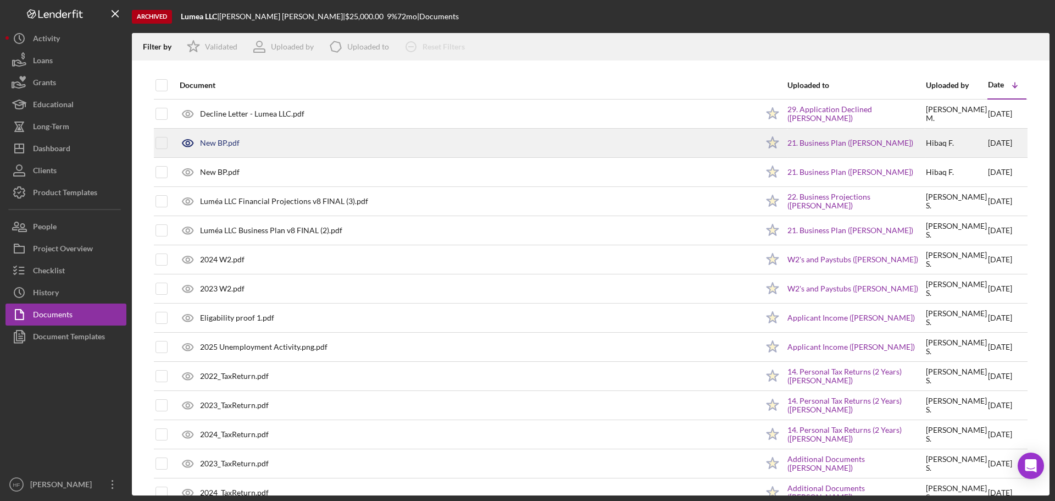
click at [286, 146] on div "New BP.pdf" at bounding box center [466, 142] width 584 height 27
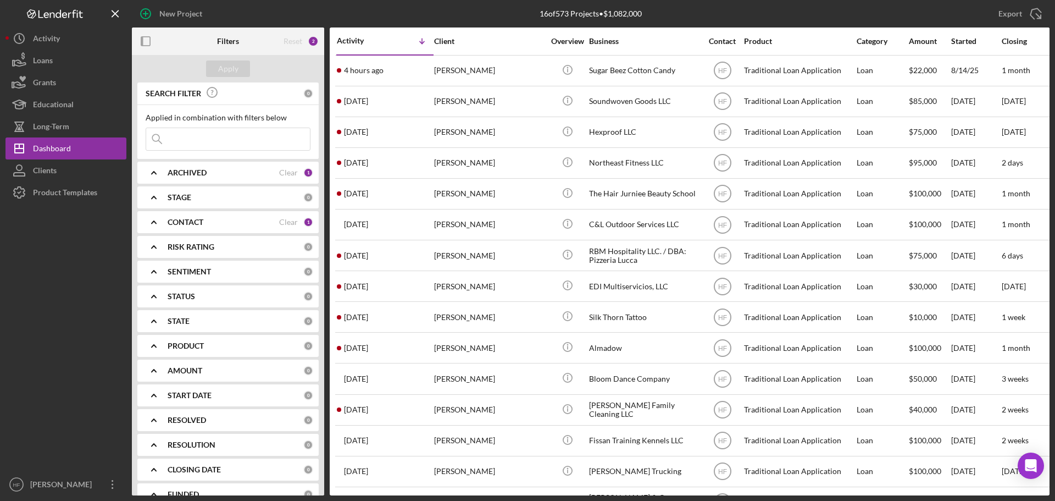
click at [160, 198] on icon "Icon/Expander" at bounding box center [153, 197] width 27 height 27
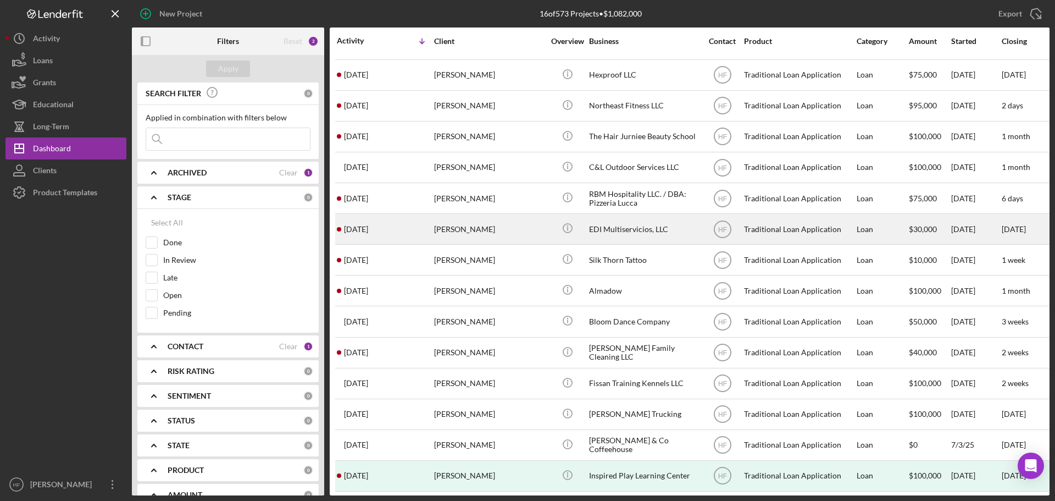
scroll to position [67, 0]
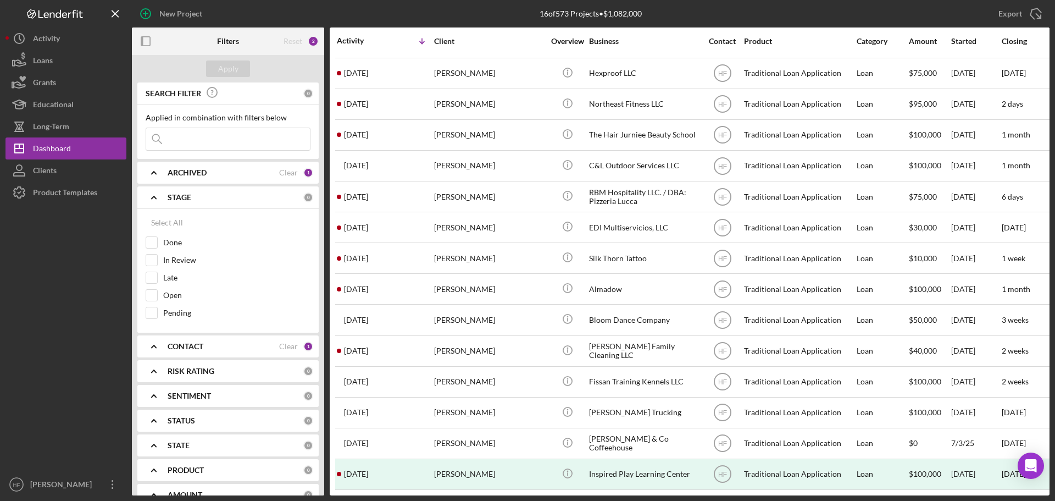
click at [204, 171] on b "ARCHIVED" at bounding box center [187, 172] width 39 height 9
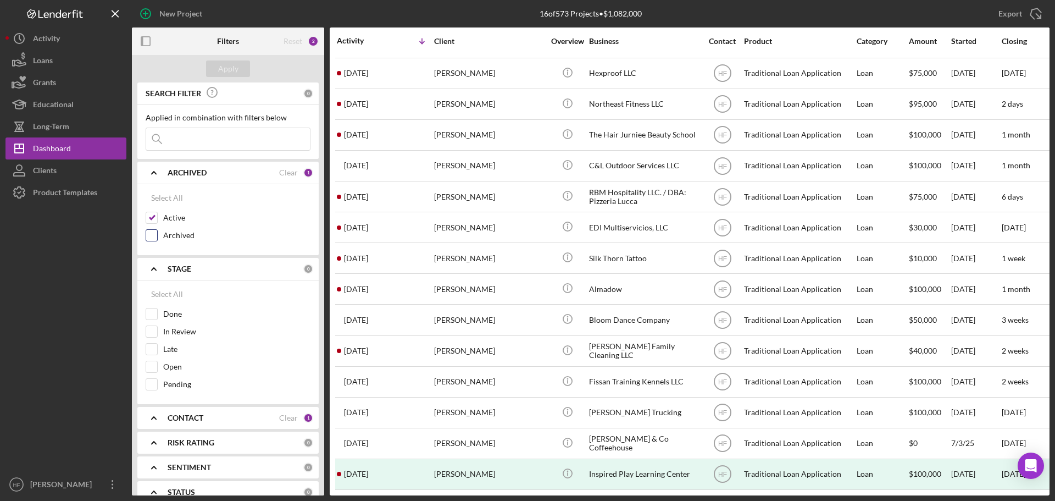
click at [151, 235] on input "Archived" at bounding box center [151, 235] width 11 height 11
checkbox input "true"
click at [146, 214] on input "Active" at bounding box center [151, 217] width 11 height 11
checkbox input "false"
click at [235, 62] on div "Apply" at bounding box center [228, 68] width 20 height 16
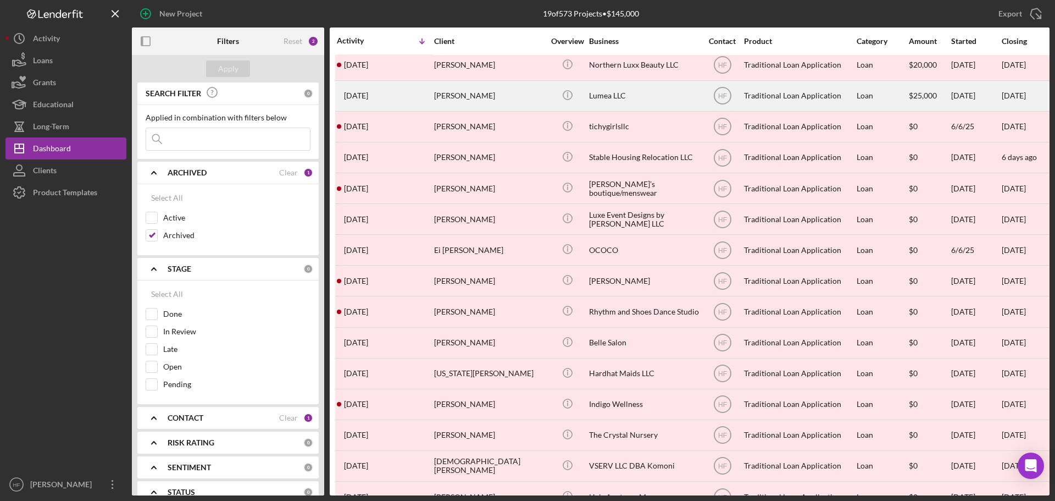
click at [492, 100] on div "[PERSON_NAME]" at bounding box center [489, 95] width 110 height 29
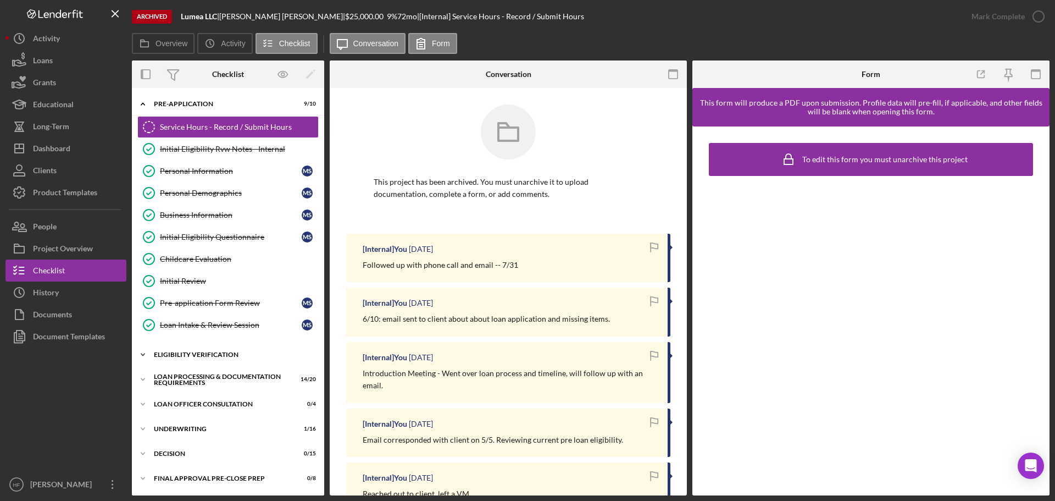
click at [146, 357] on icon "Icon/Expander" at bounding box center [143, 354] width 22 height 22
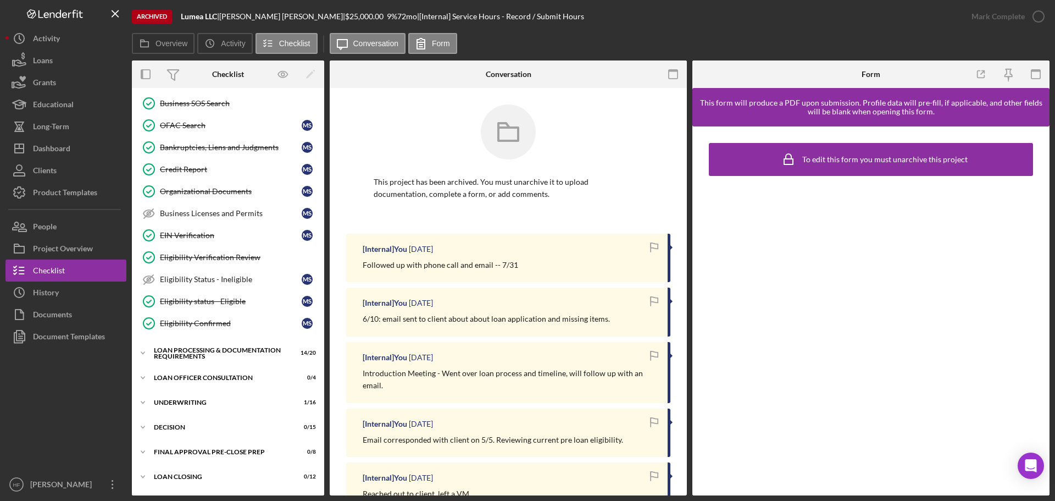
scroll to position [330, 0]
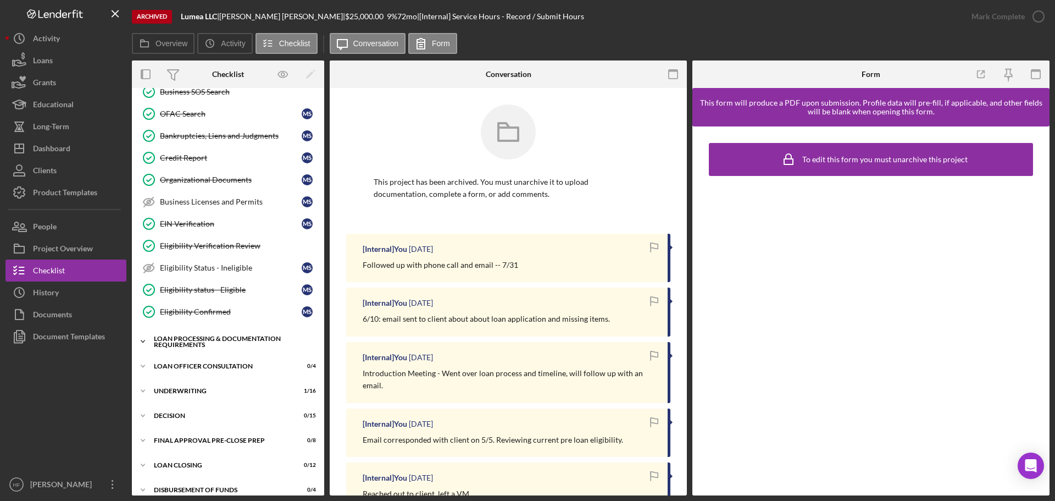
click at [145, 343] on icon "Icon/Expander" at bounding box center [143, 341] width 22 height 22
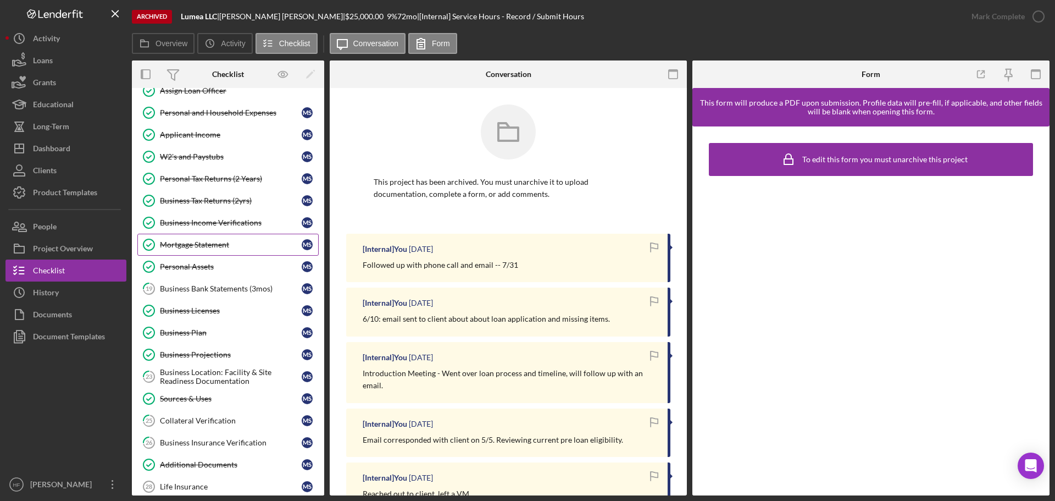
scroll to position [604, 0]
click at [217, 357] on div "Business Projections" at bounding box center [231, 353] width 142 height 9
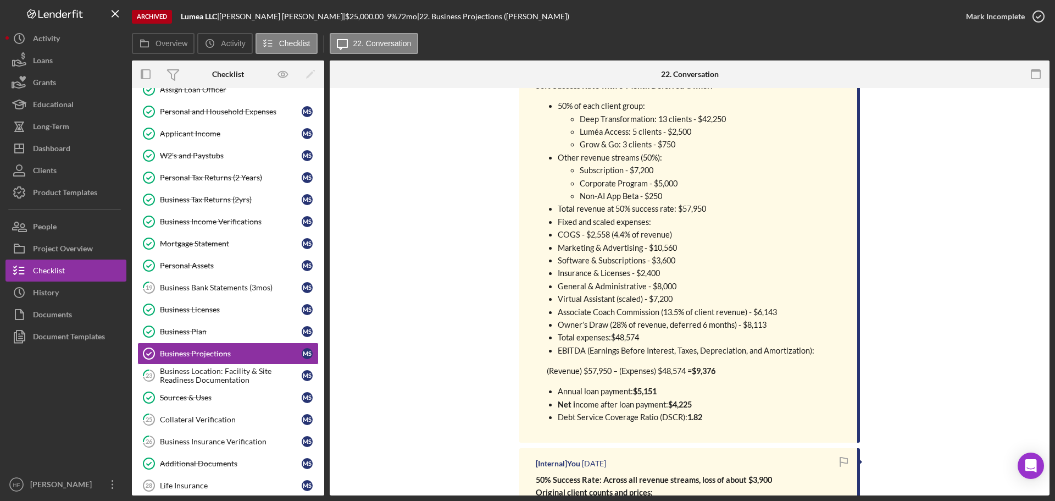
scroll to position [220, 0]
click at [215, 380] on div "Business Location: Facility & Site Readiness Documentation" at bounding box center [231, 375] width 142 height 18
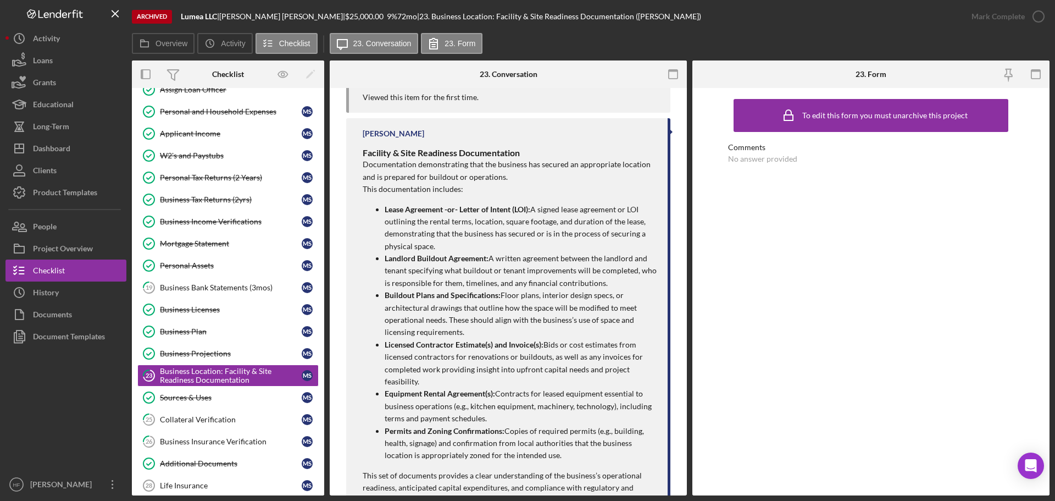
scroll to position [275, 0]
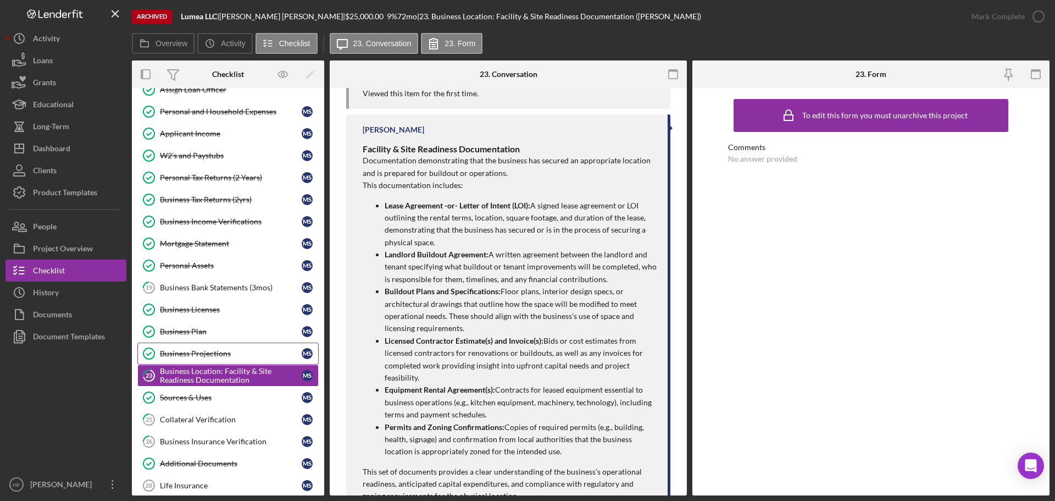
click at [197, 359] on link "Business Projections Business Projections M S" at bounding box center [227, 353] width 181 height 22
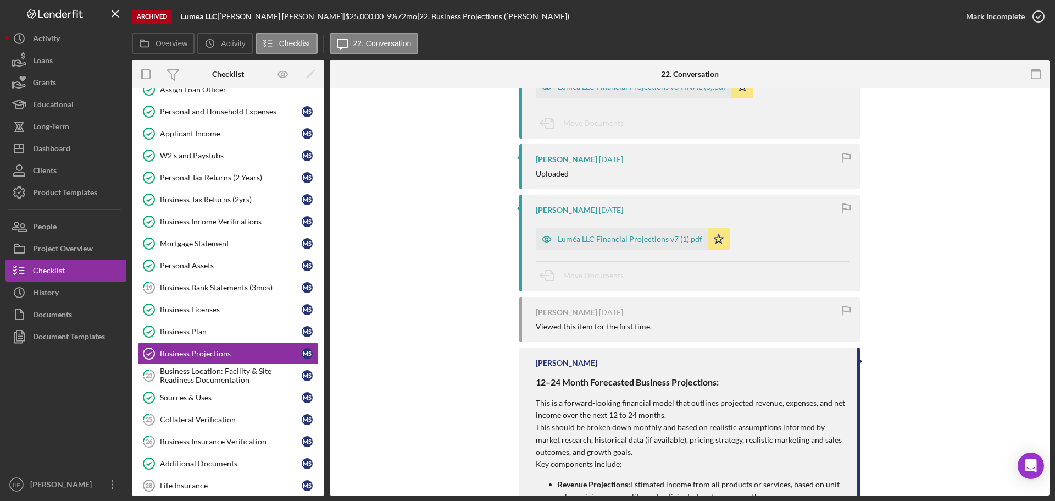
scroll to position [2582, 0]
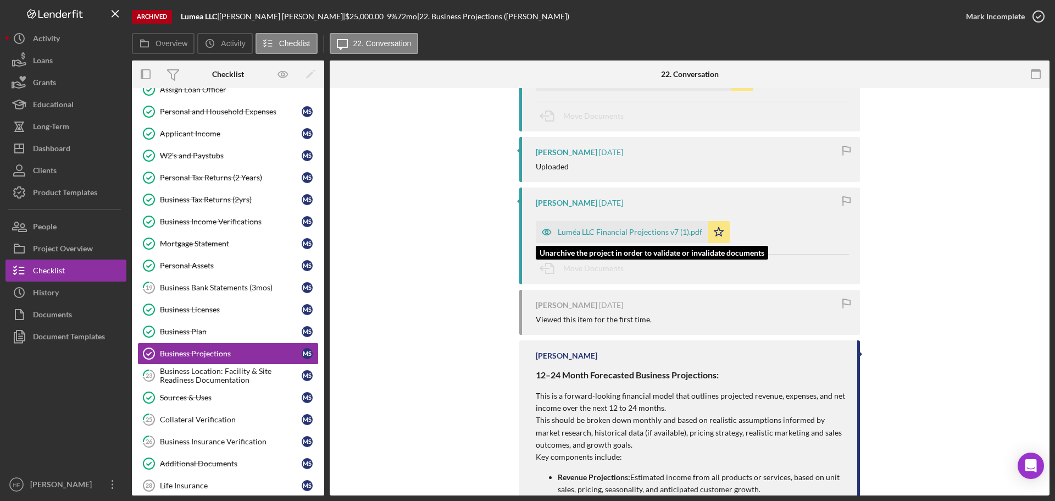
click at [614, 235] on div "Luméa LLC Financial Projections v7 (1).pdf" at bounding box center [630, 231] width 145 height 9
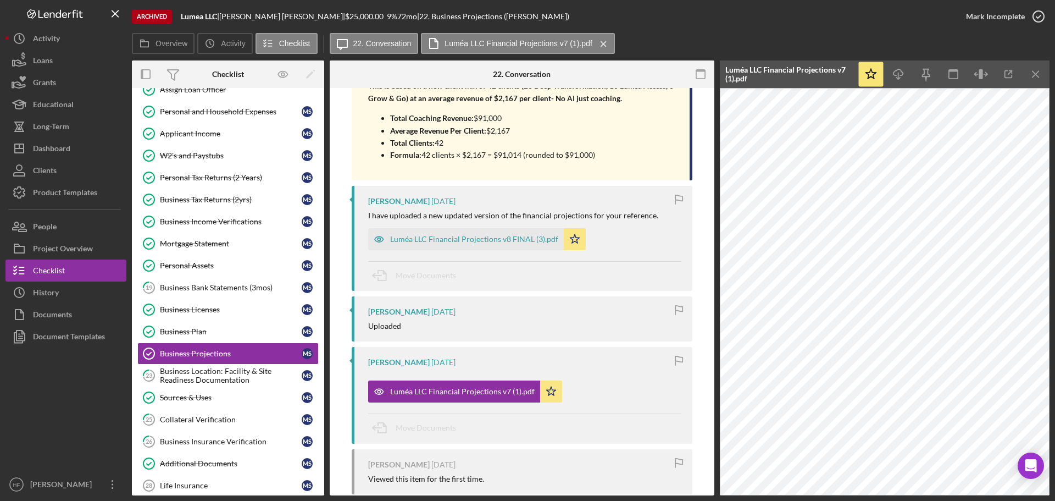
scroll to position [2418, 0]
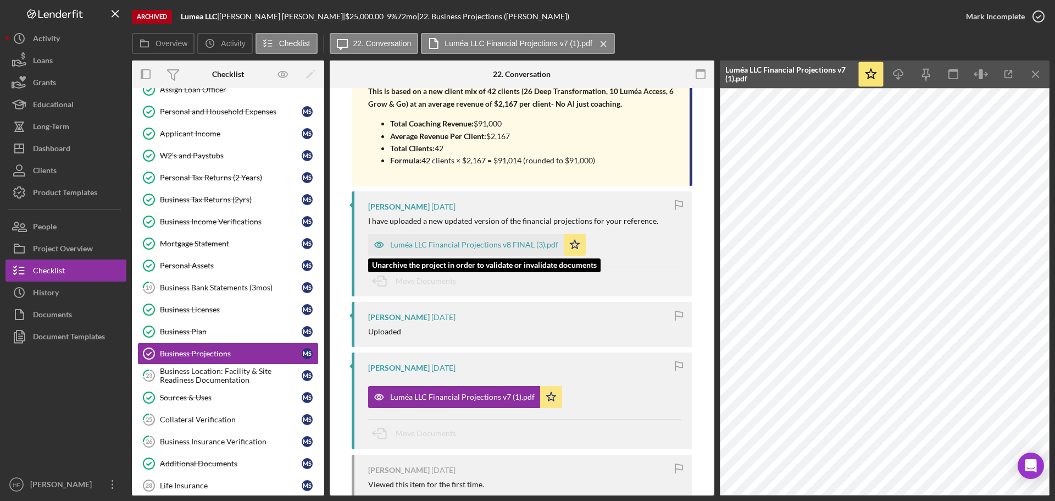
click at [486, 256] on div "Luméa LLC Financial Projections v8 FINAL (3).pdf" at bounding box center [466, 245] width 196 height 22
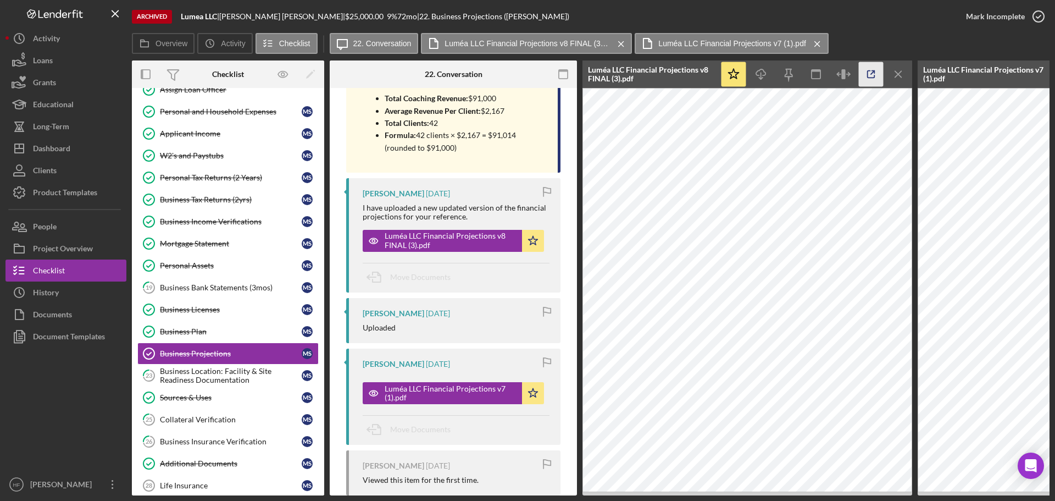
click at [866, 73] on icon "button" at bounding box center [871, 74] width 25 height 25
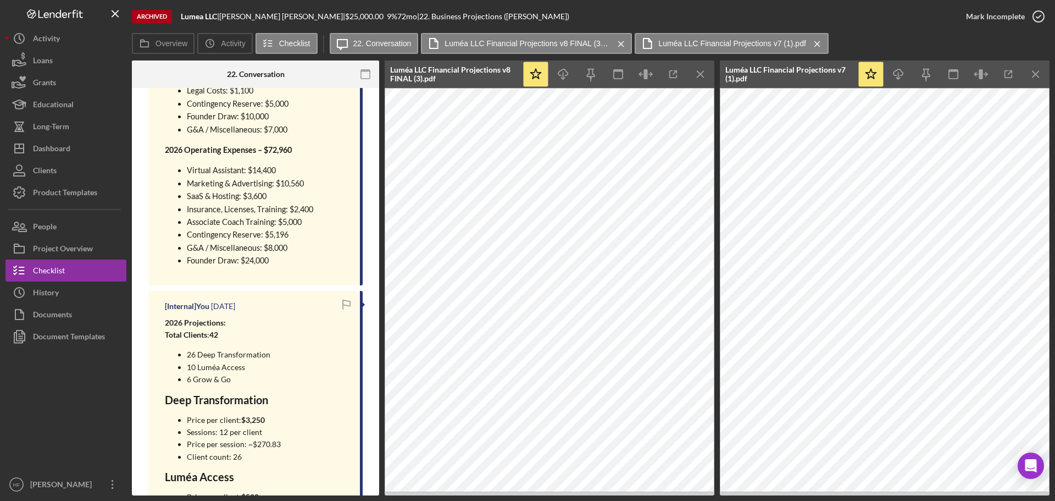
scroll to position [2123, 0]
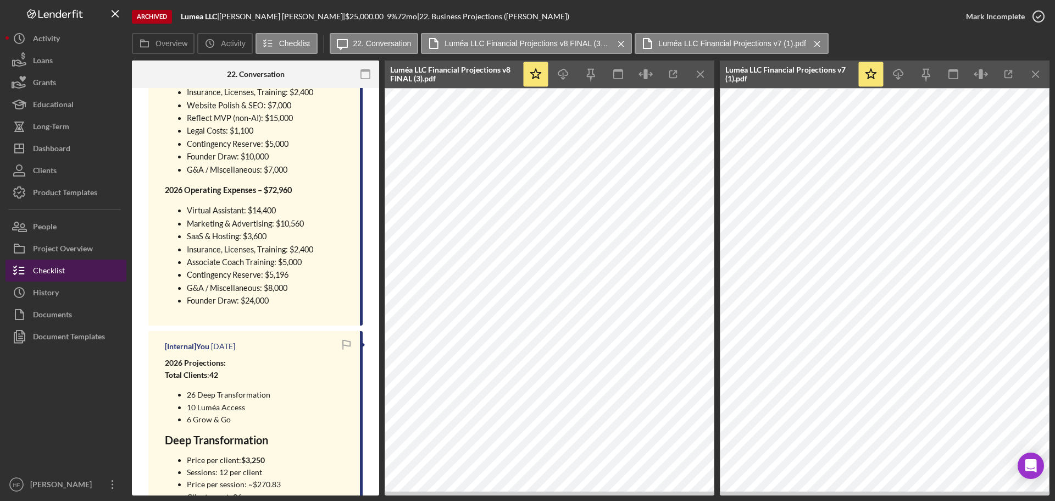
click at [40, 270] on div "Checklist" at bounding box center [49, 271] width 32 height 25
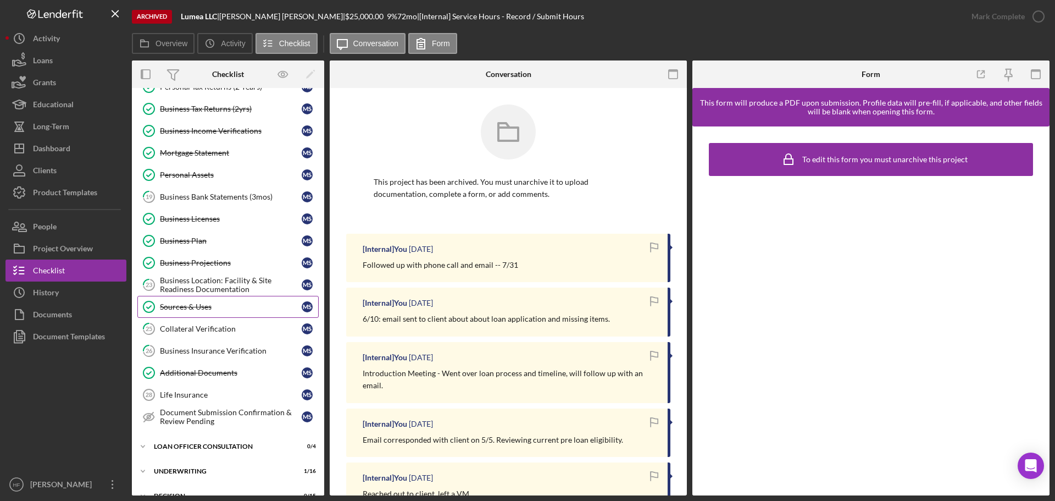
scroll to position [714, 0]
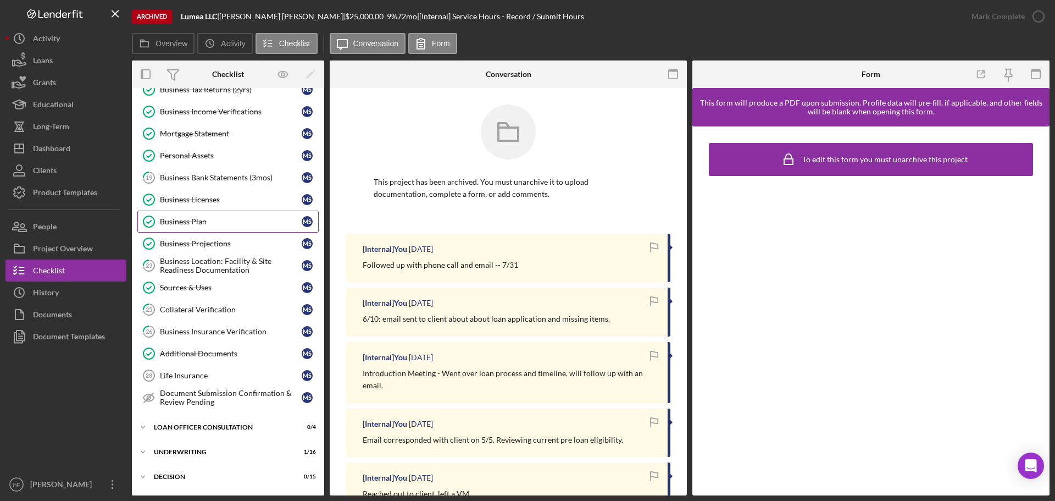
click at [221, 219] on div "Business Plan" at bounding box center [231, 221] width 142 height 9
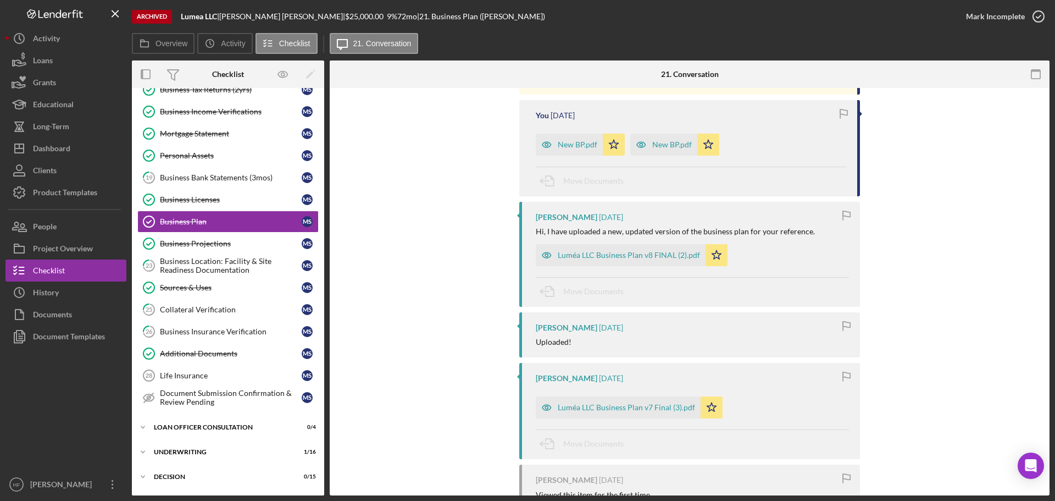
scroll to position [824, 0]
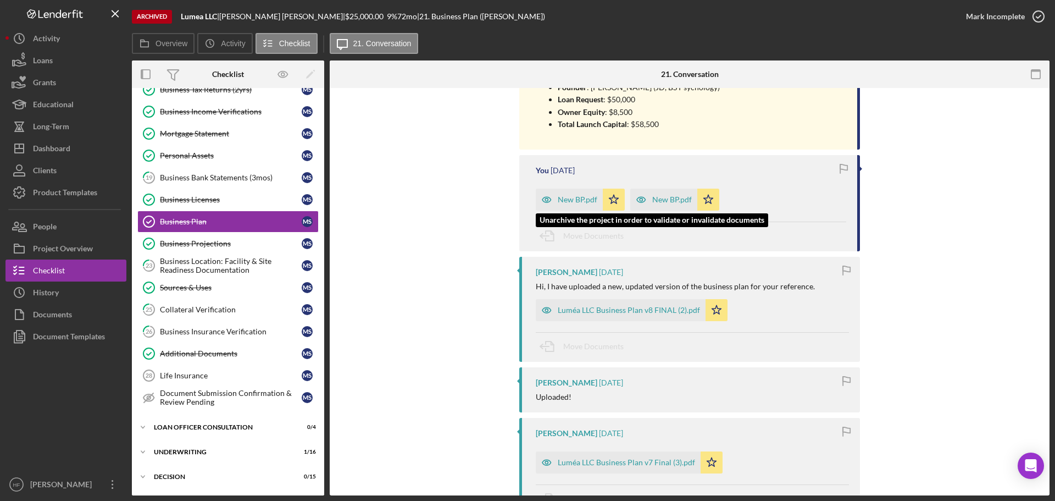
click at [565, 195] on div "New BP.pdf" at bounding box center [578, 199] width 40 height 9
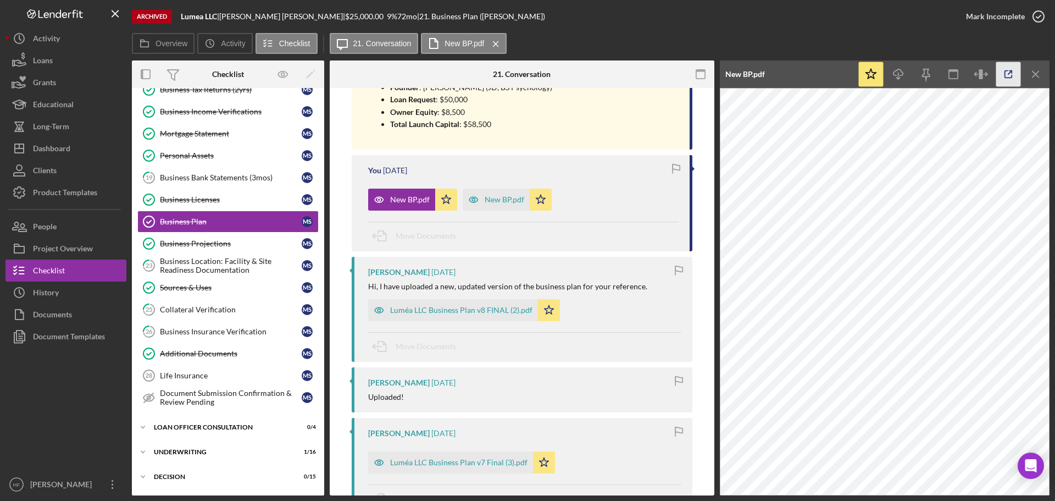
click at [997, 77] on icon "button" at bounding box center [1008, 74] width 25 height 25
click at [216, 242] on div "Business Projections" at bounding box center [231, 243] width 142 height 9
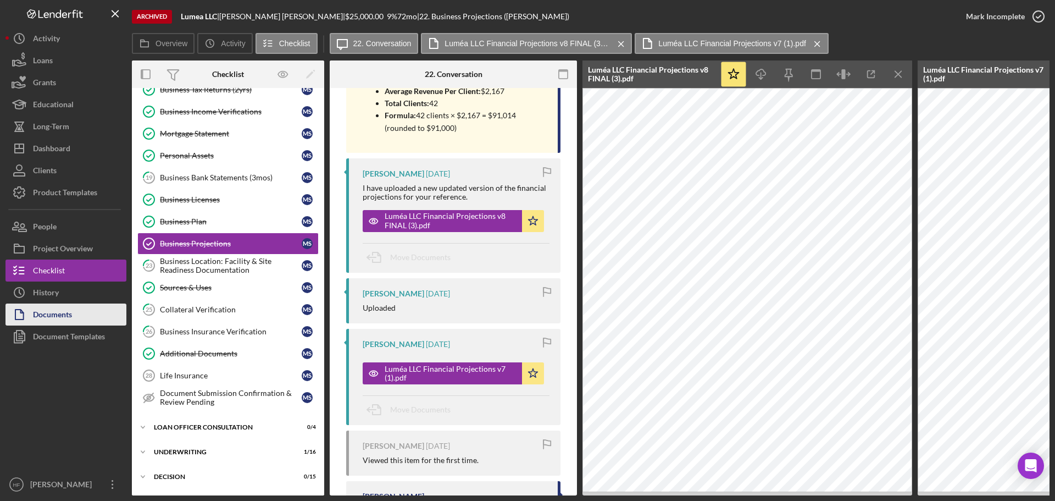
click at [51, 314] on div "Documents" at bounding box center [52, 315] width 39 height 25
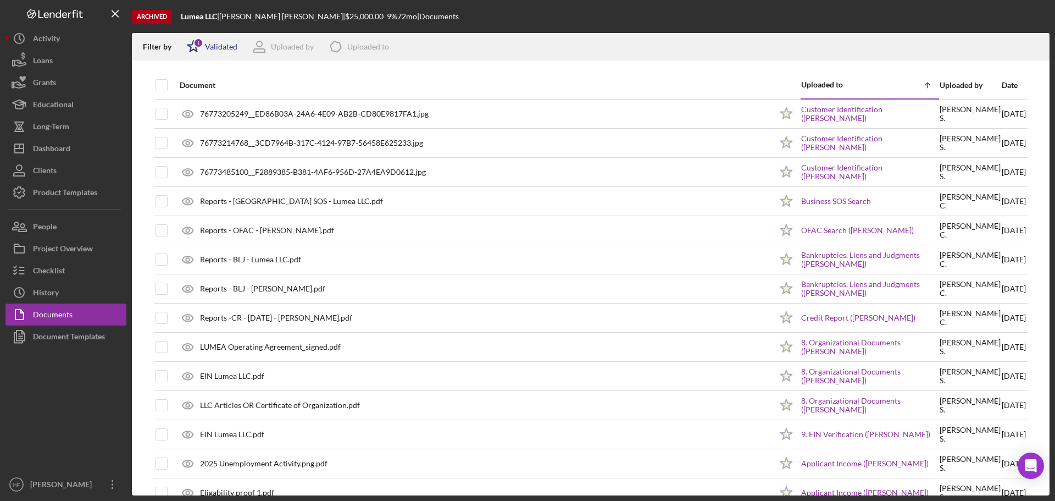
click at [182, 42] on icon "Icon/Star" at bounding box center [193, 46] width 27 height 27
click at [194, 88] on input "checkbox" at bounding box center [192, 87] width 11 height 11
checkbox input "false"
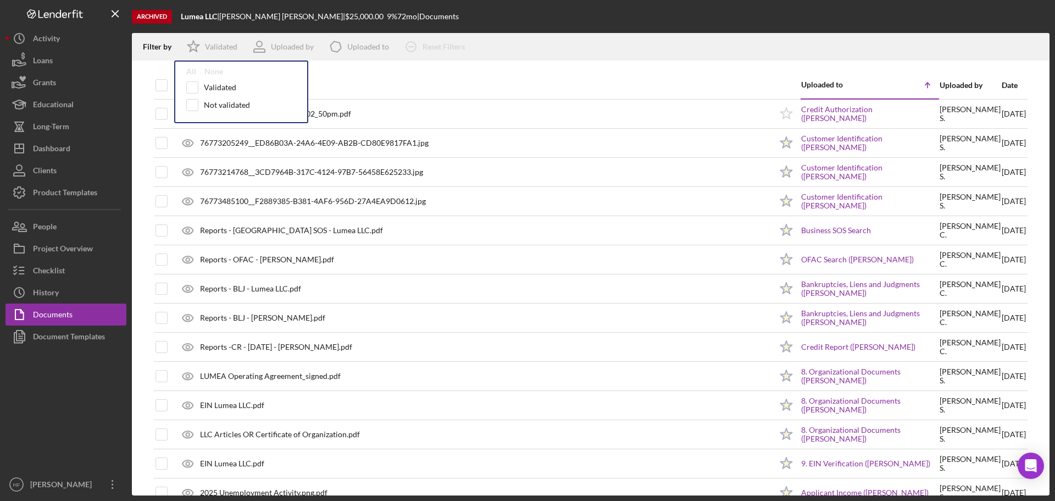
click at [1002, 86] on div "Date" at bounding box center [1014, 85] width 24 height 9
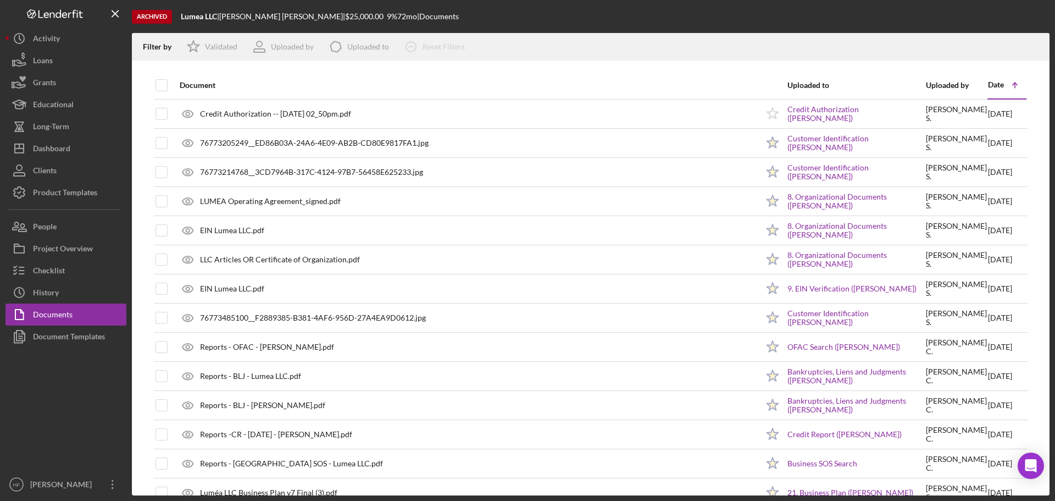
click at [995, 87] on div "Date" at bounding box center [996, 84] width 16 height 9
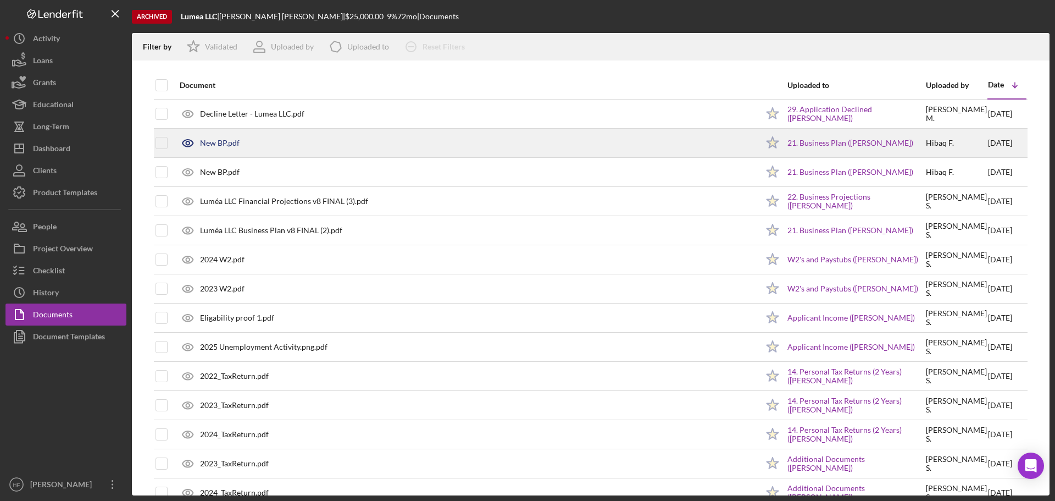
click at [254, 142] on div "New BP.pdf" at bounding box center [466, 142] width 584 height 27
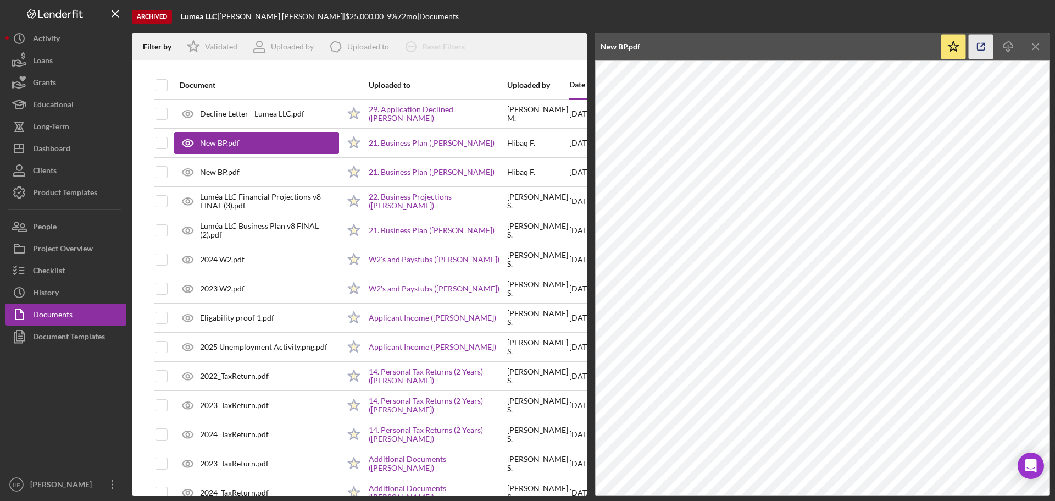
click at [987, 46] on icon "button" at bounding box center [981, 47] width 25 height 25
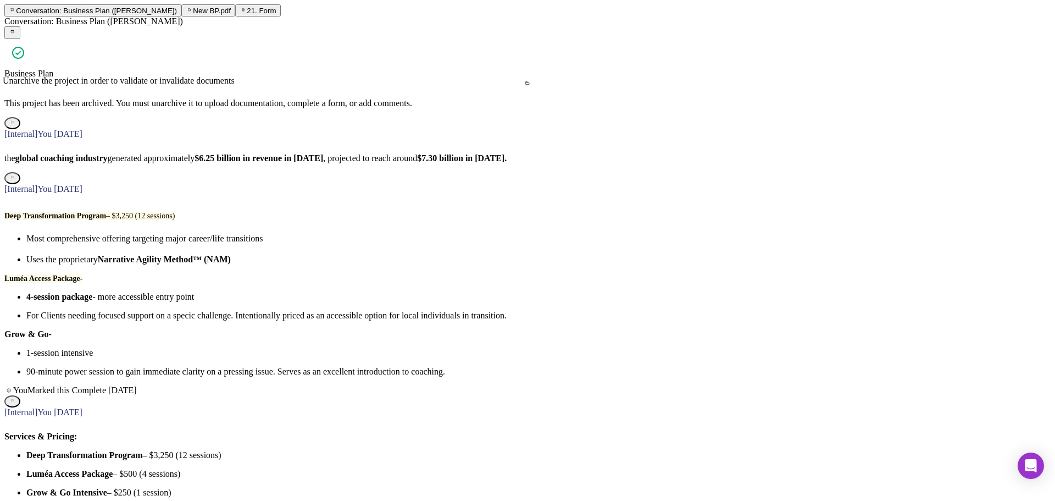
scroll to position [879, 0]
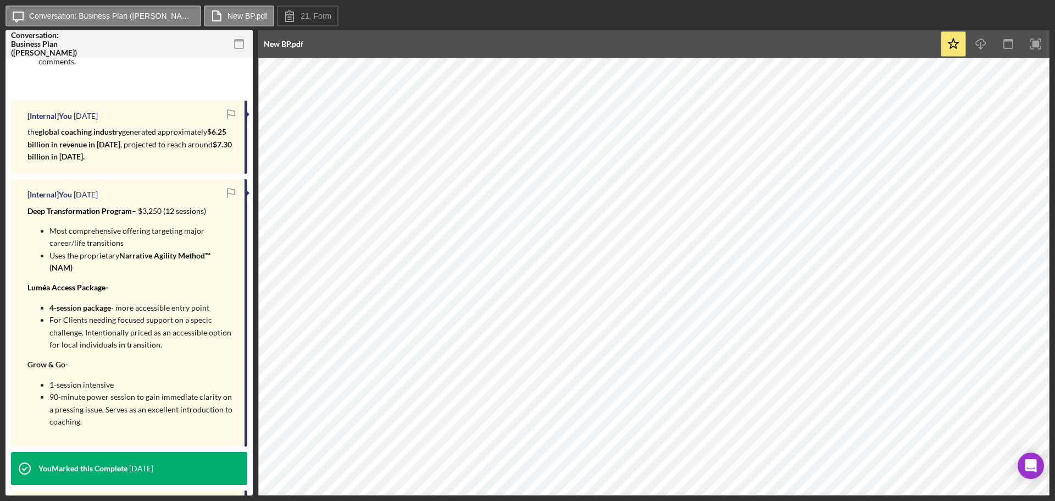
scroll to position [110, 0]
